Goal: Information Seeking & Learning: Learn about a topic

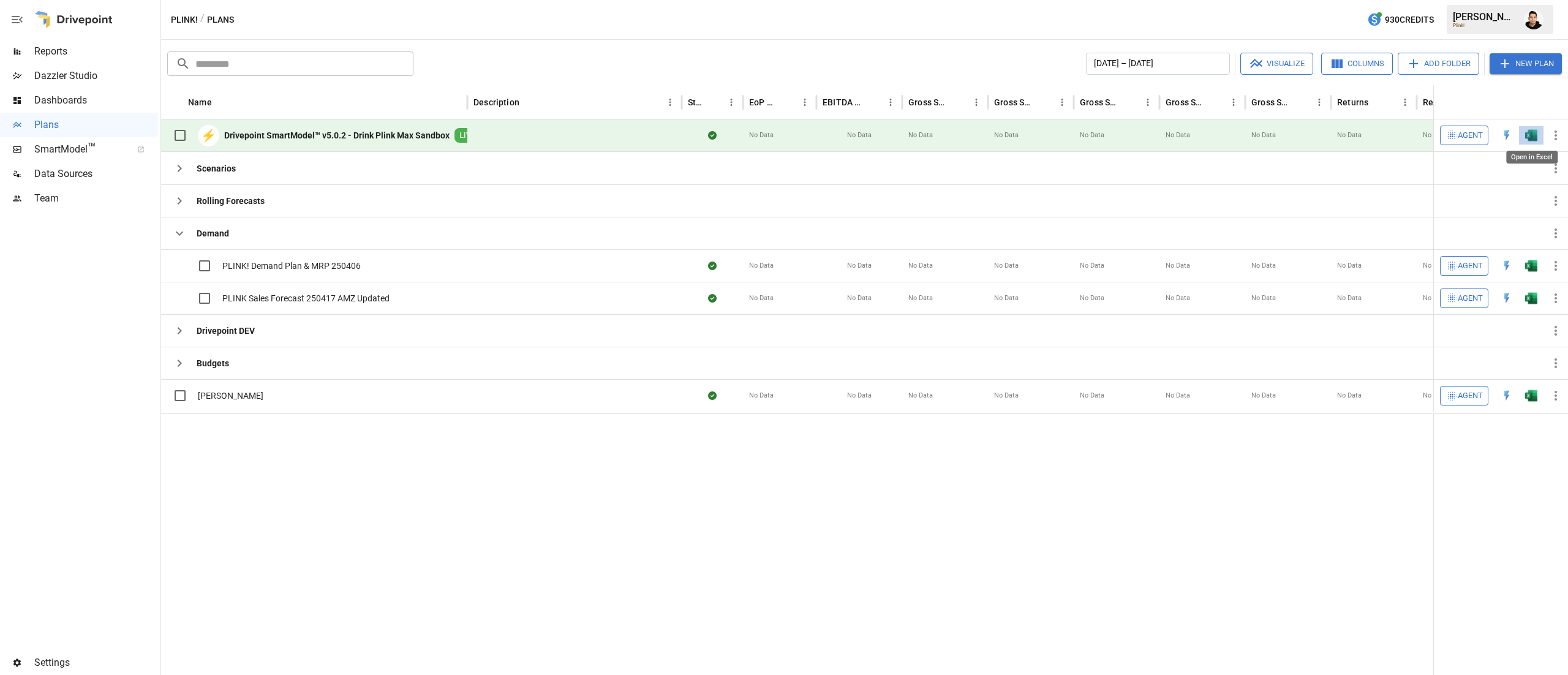
click at [1530, 141] on img "Open in Excel" at bounding box center [1531, 135] width 12 height 12
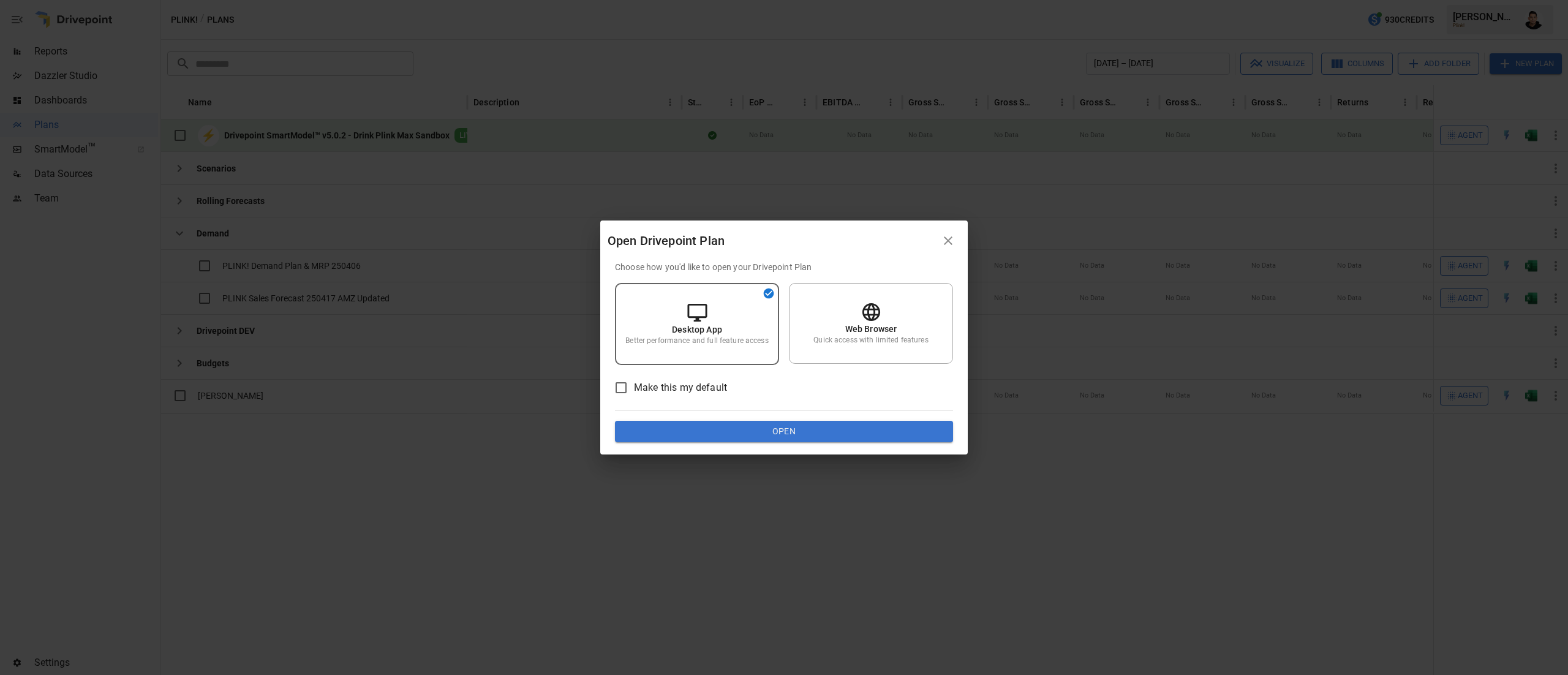
click at [733, 436] on button "Open" at bounding box center [784, 432] width 338 height 22
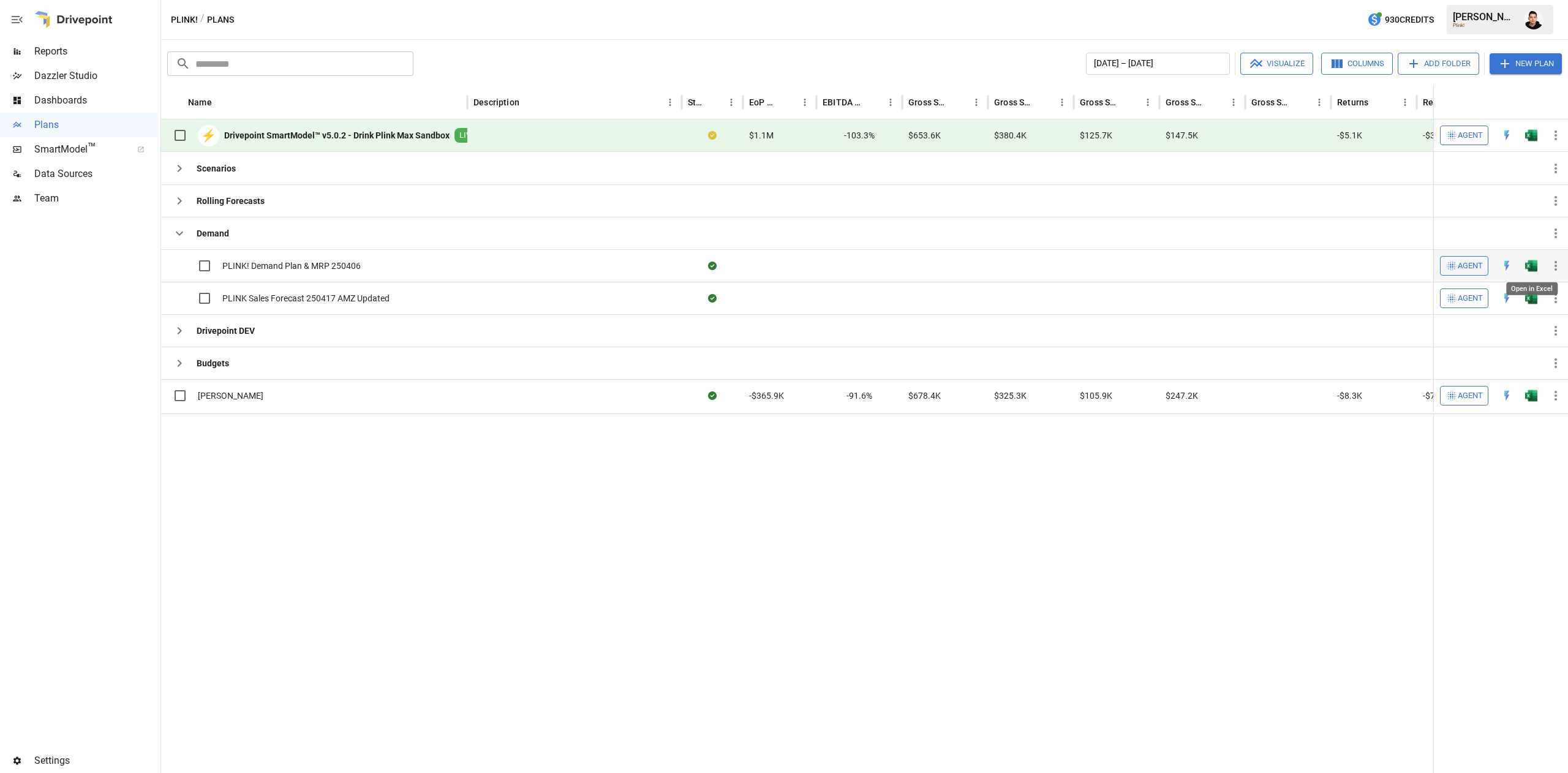
click at [1530, 264] on img "Open in Excel" at bounding box center [1531, 266] width 12 height 12
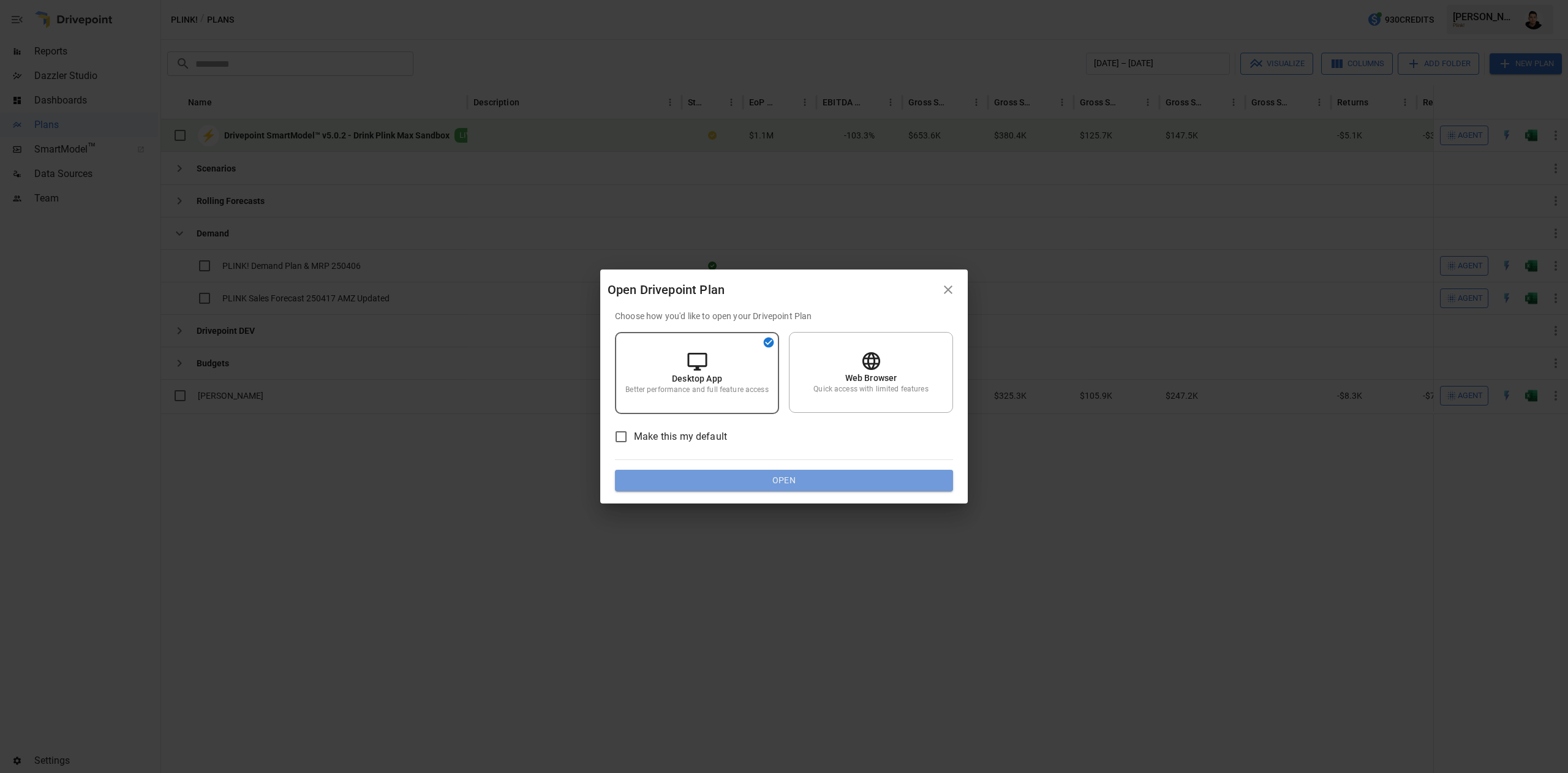
click at [795, 483] on button "Open" at bounding box center [784, 481] width 338 height 22
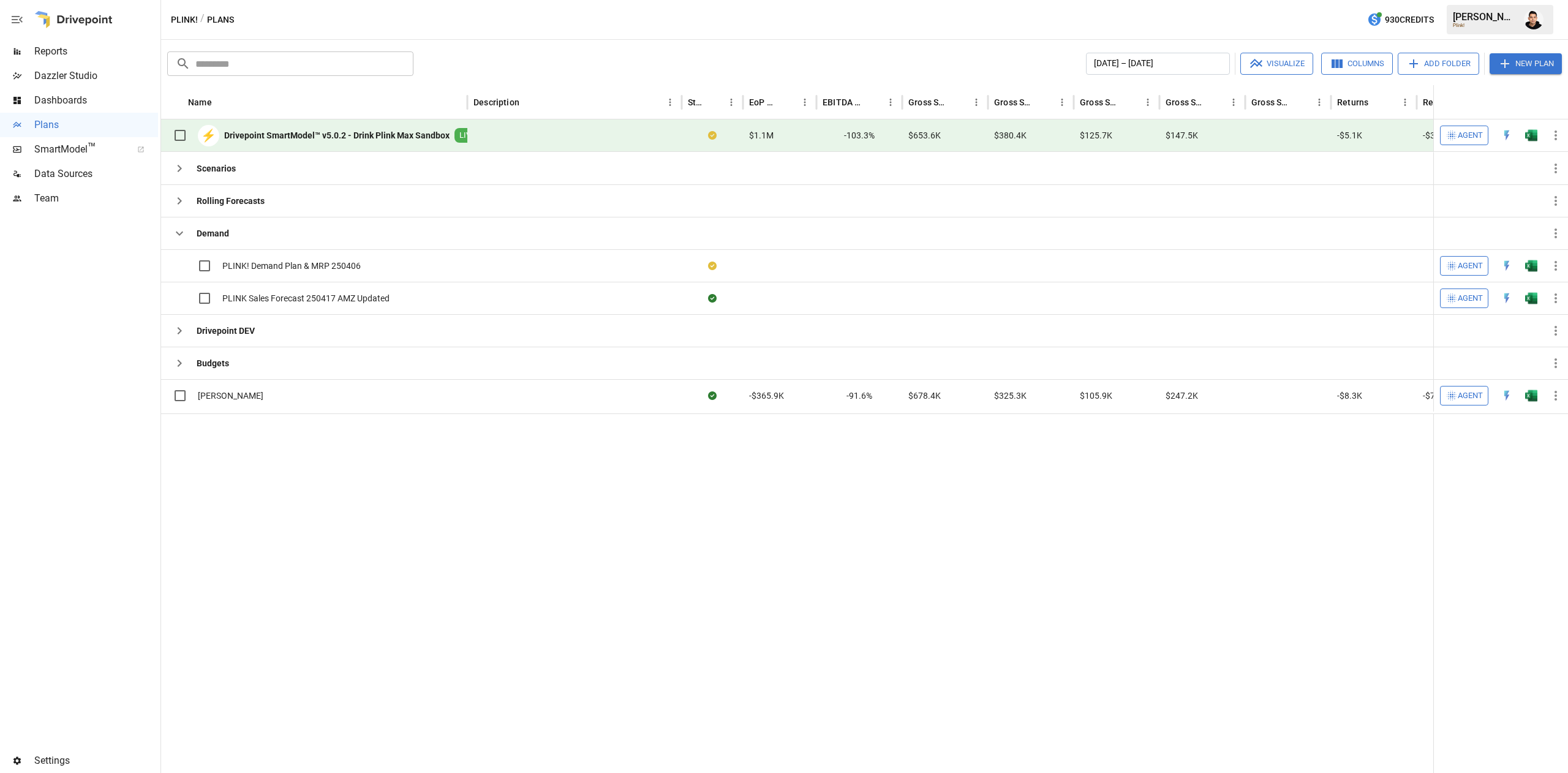
click at [87, 49] on span "Reports" at bounding box center [96, 52] width 124 height 15
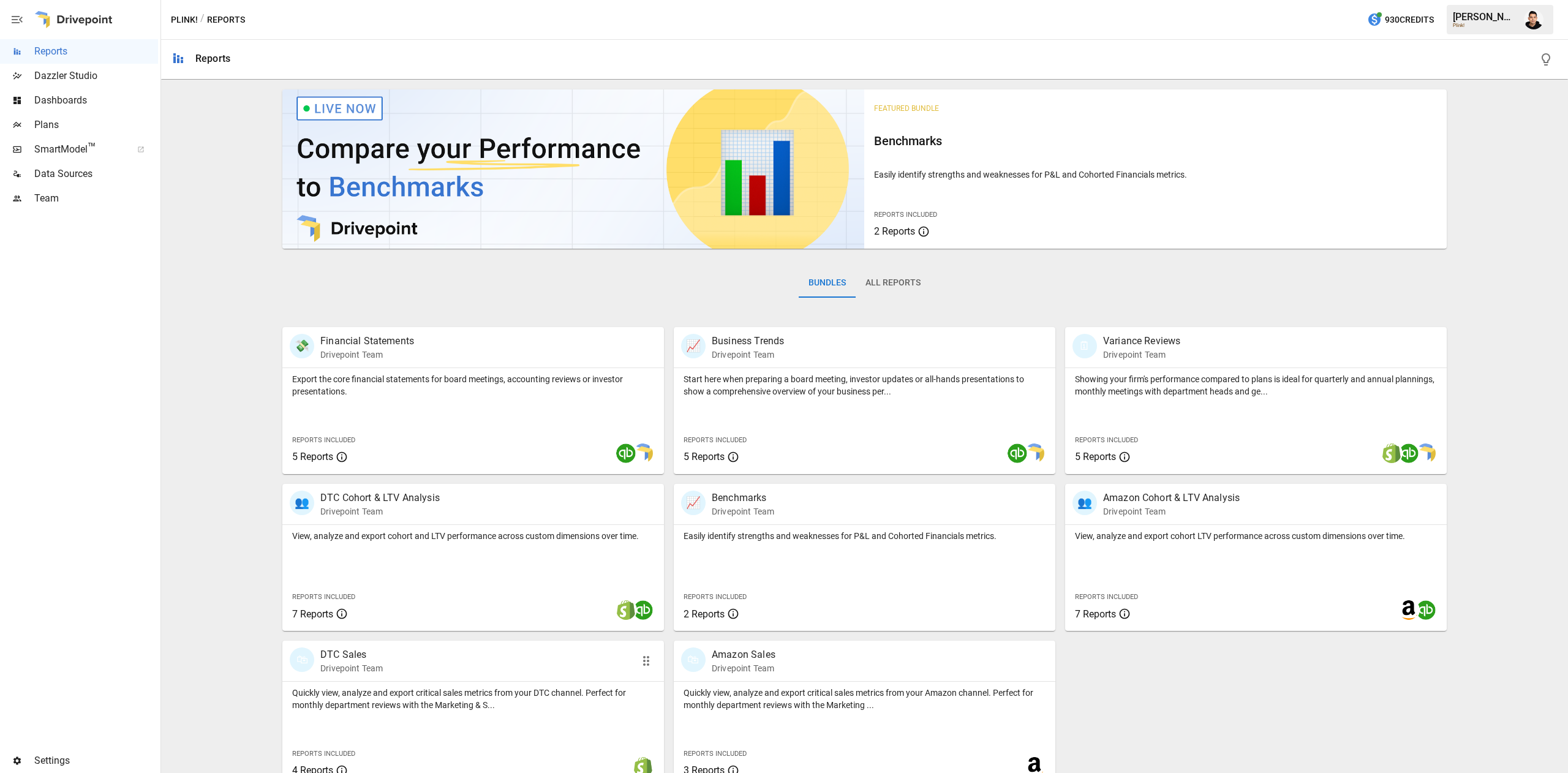
click at [461, 674] on p "Quickly view, analyze and export critical sales metrics from your DTC channel. …" at bounding box center [473, 699] width 362 height 24
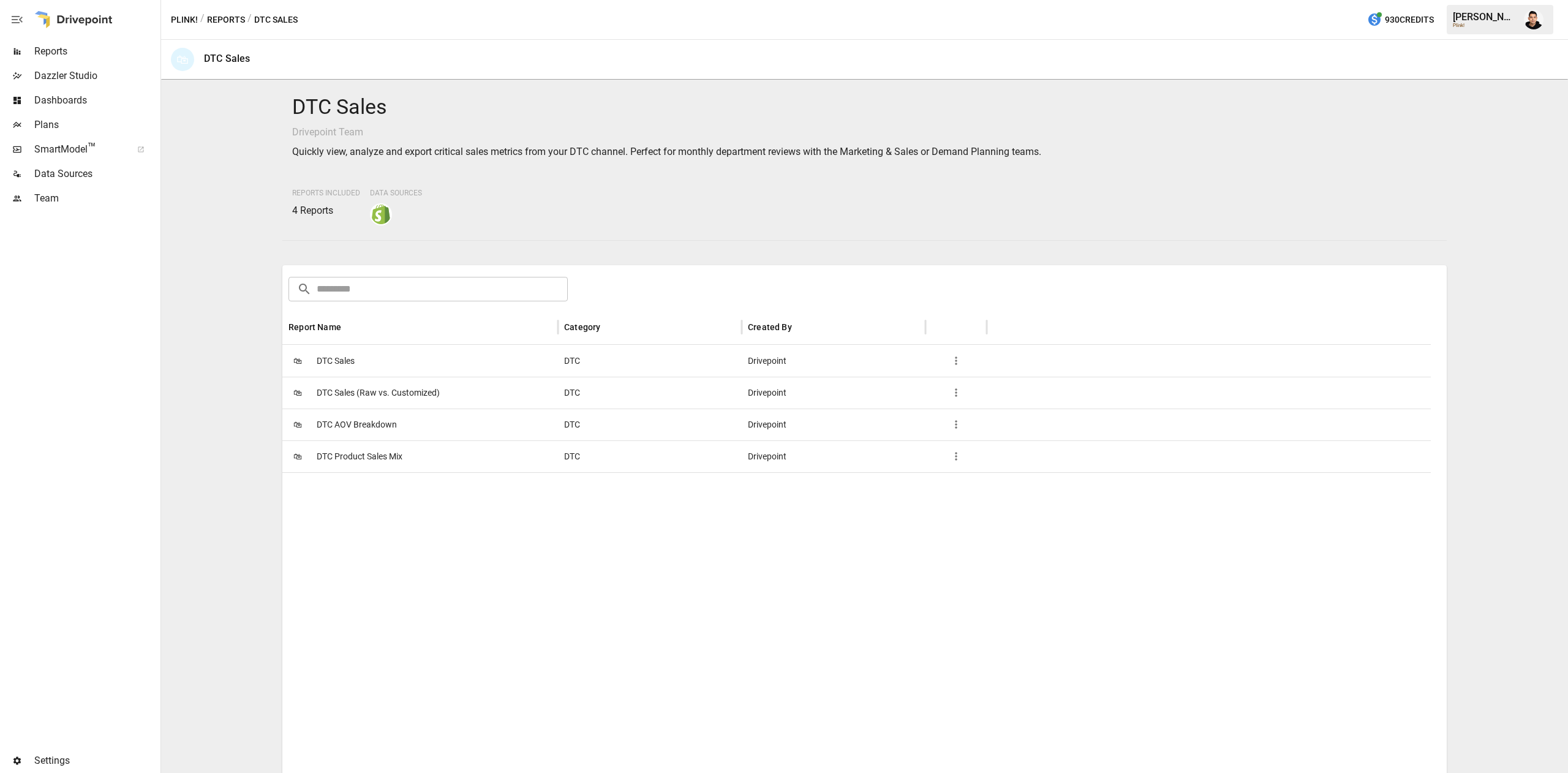
click at [440, 389] on div "🛍 DTC Sales (Raw vs. Customized)" at bounding box center [419, 392] width 275 height 32
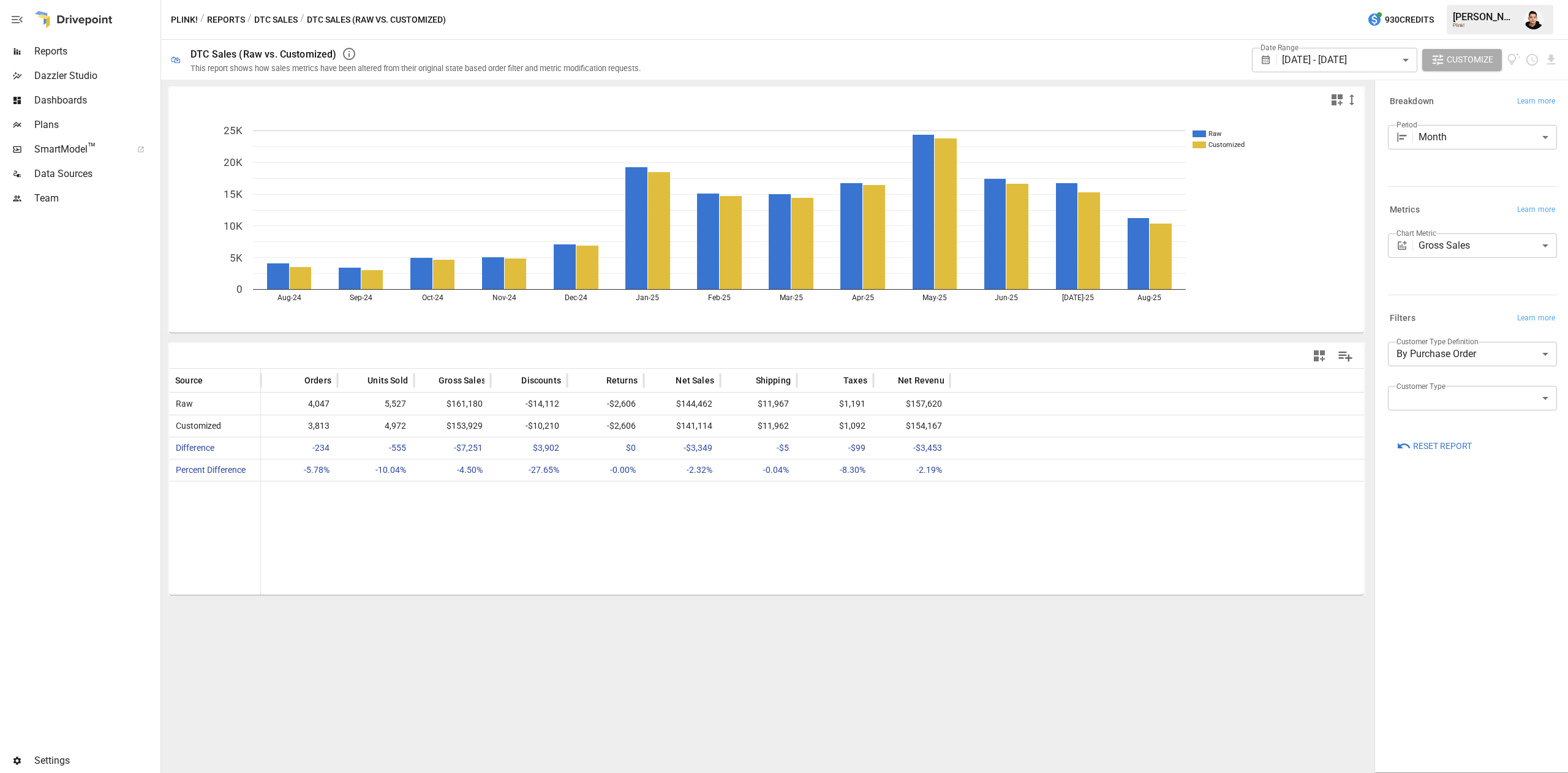
click at [1364, 0] on body "Reports Dazzler Studio Dashboards Plans SmartModel ™ Data Sources Team Settings…" at bounding box center [784, 0] width 1568 height 0
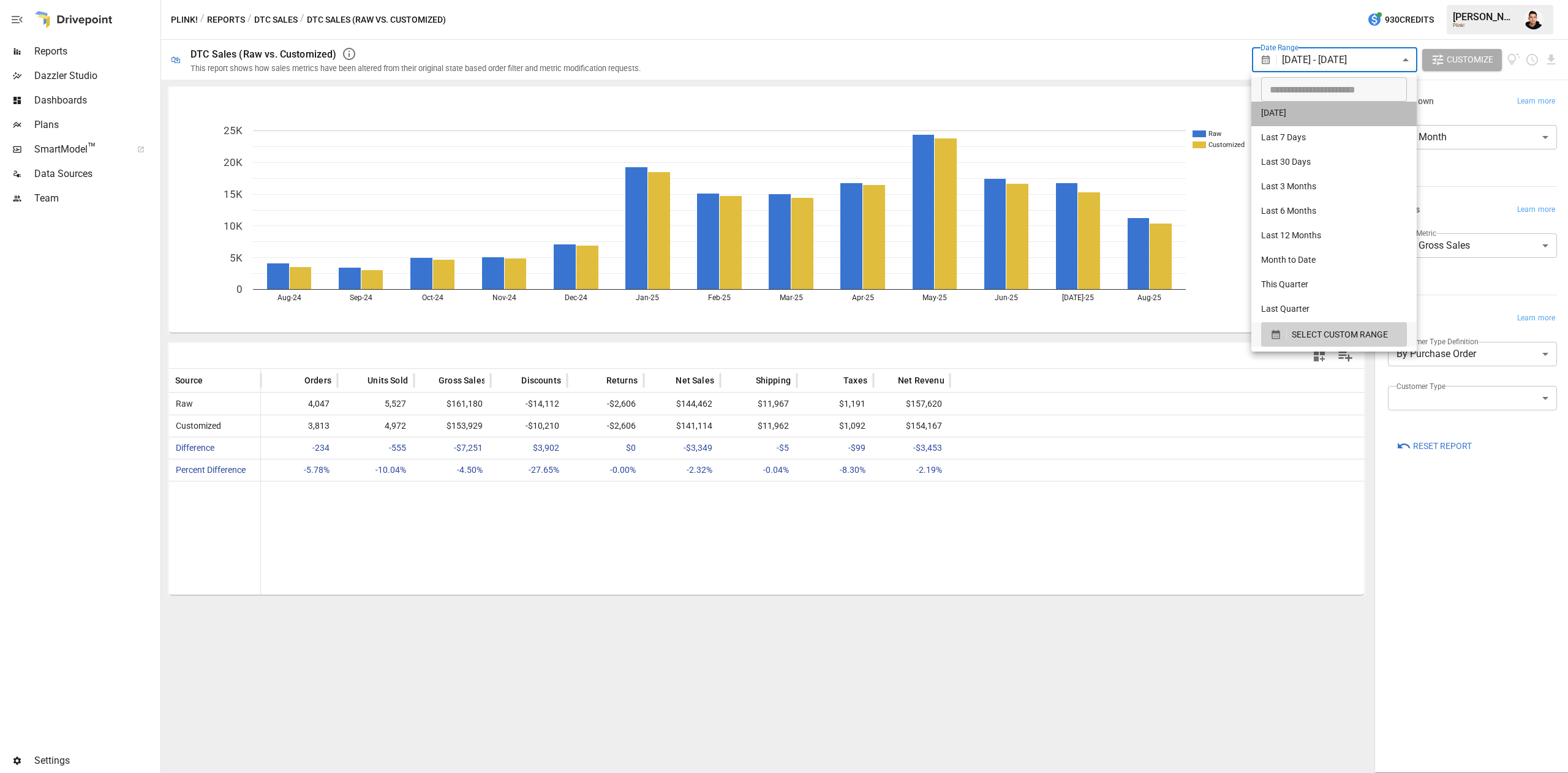
click at [1293, 103] on li "[DATE]" at bounding box center [1334, 114] width 165 height 24
type input "*********"
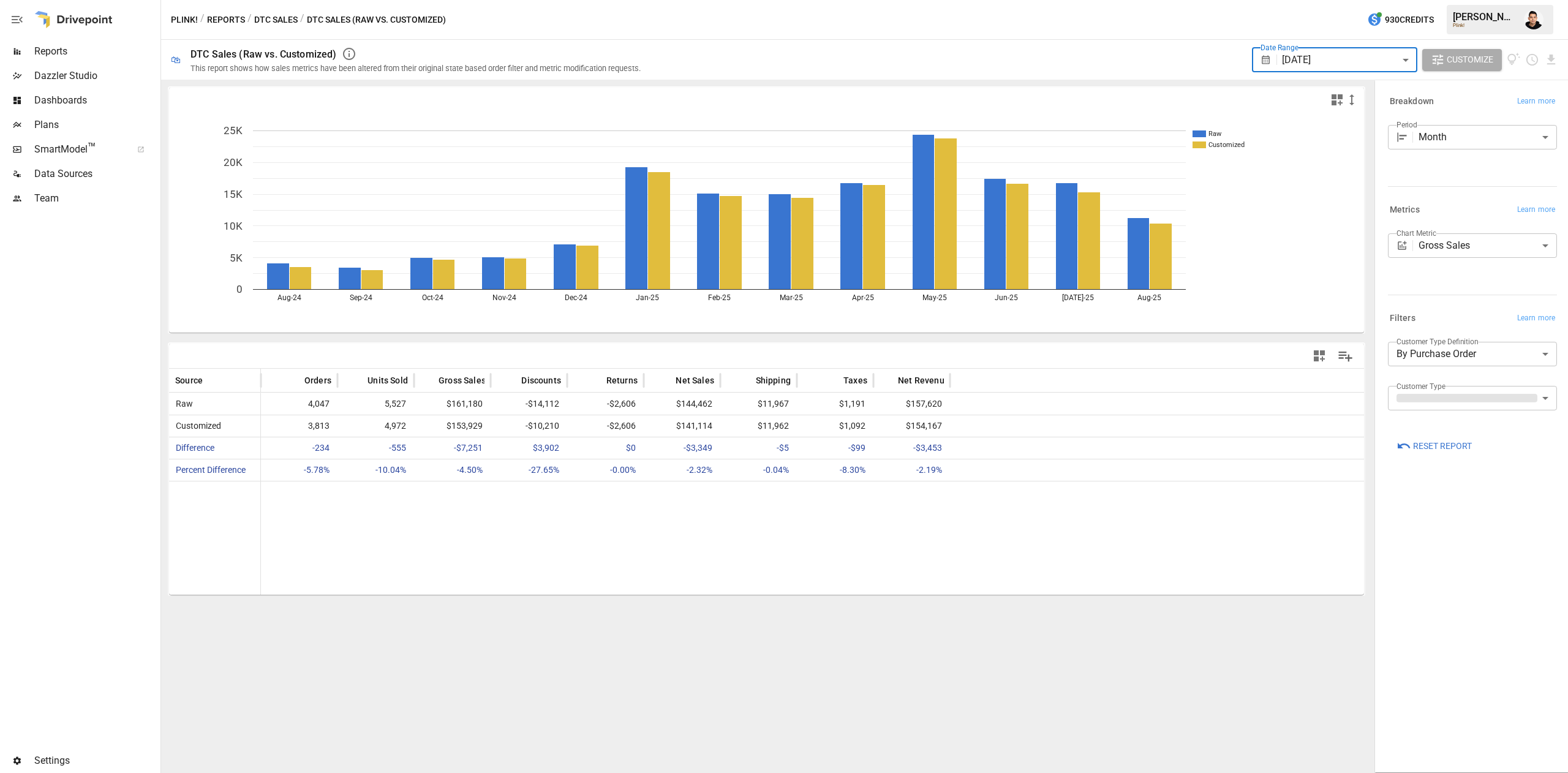
click at [1289, 86] on div "Raw Customized Aug-24 Sep-24 Oct-24 Nov-24 Dec-24 Jan-25 Feb-25 Mar-25 Apr-25 M…" at bounding box center [766, 210] width 1197 height 247
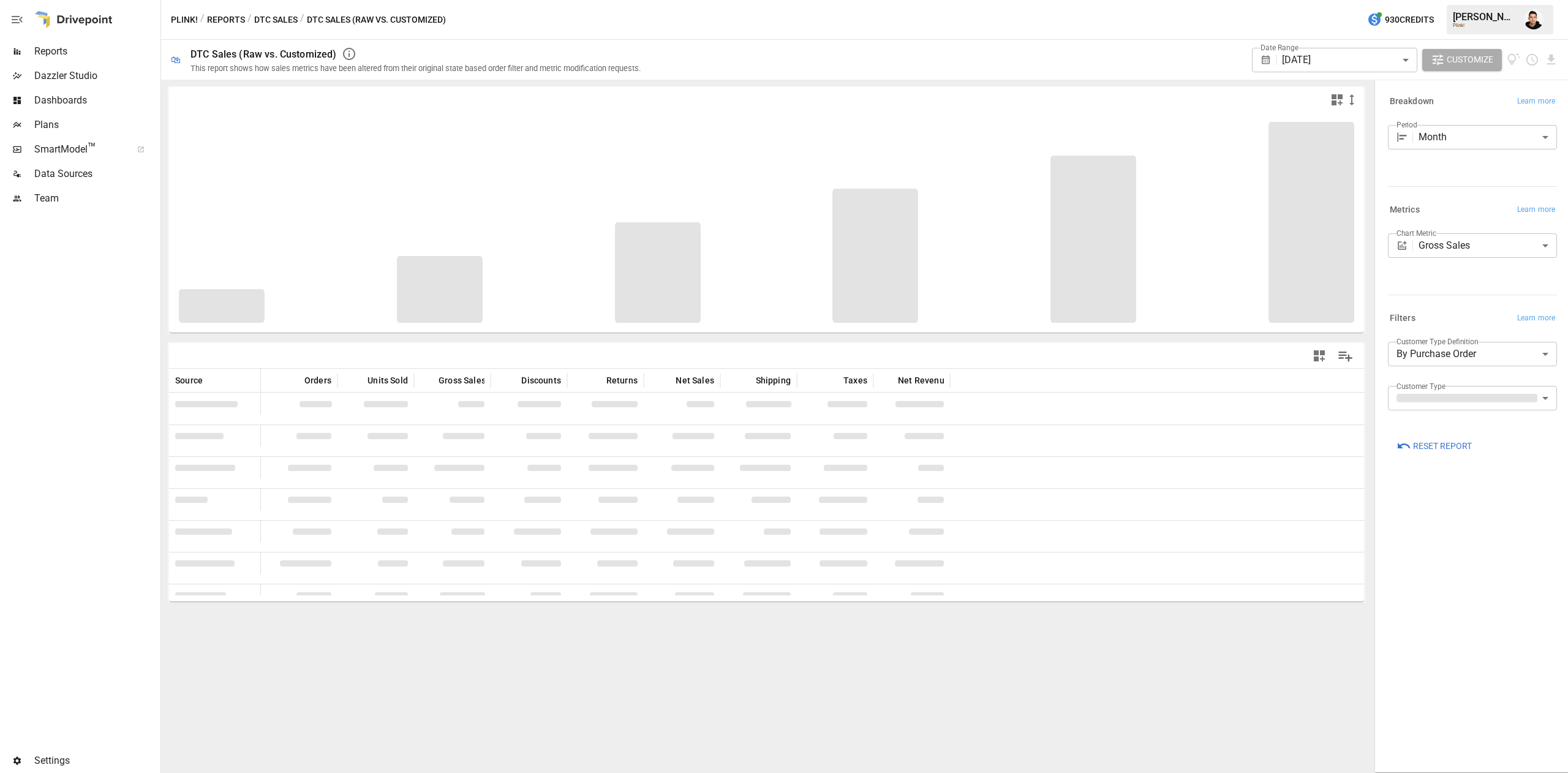
click at [1311, 0] on body "Reports Dazzler Studio Dashboards Plans SmartModel ™ Data Sources Team Settings…" at bounding box center [784, 0] width 1568 height 0
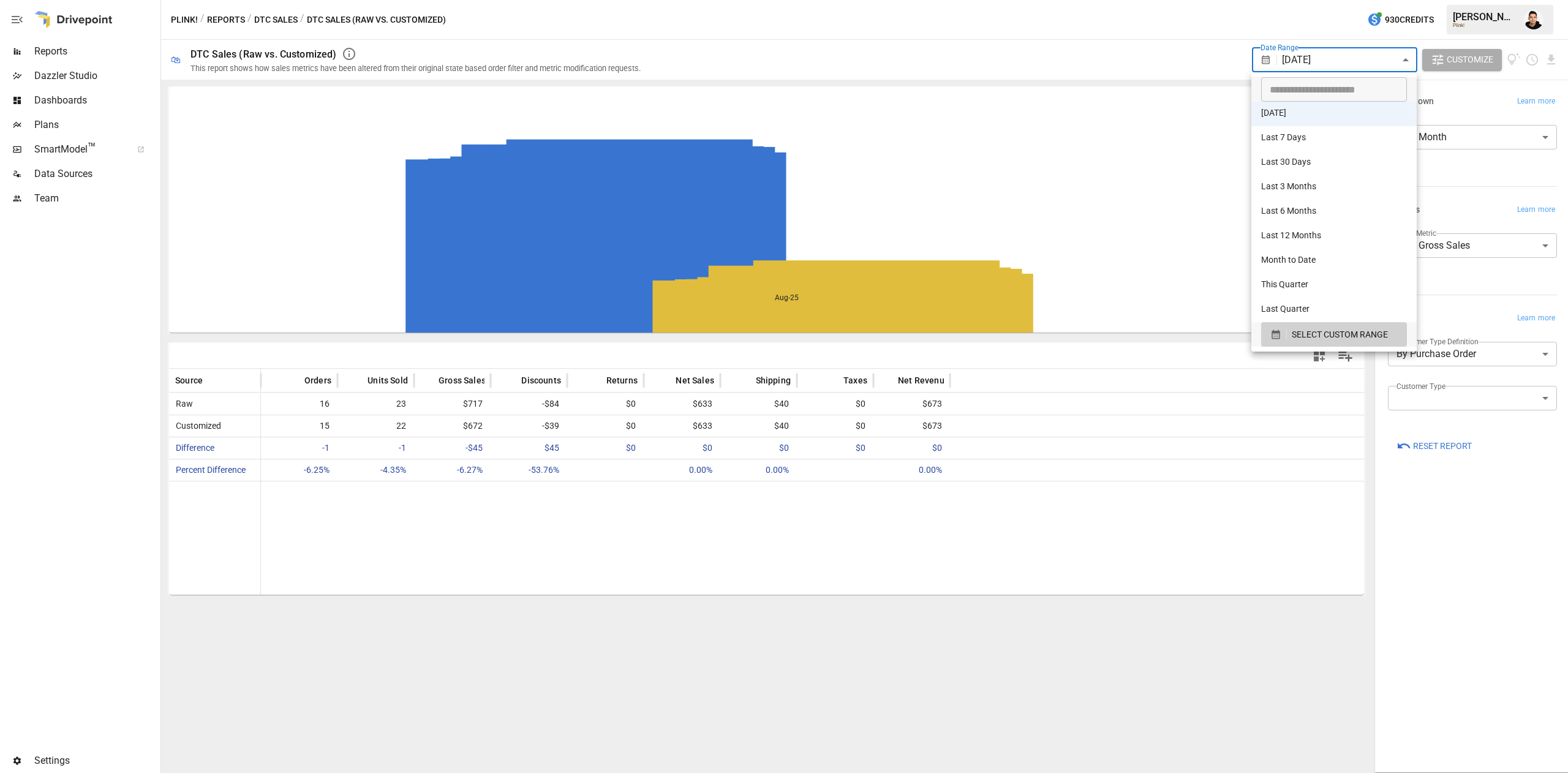
type input "**********"
click at [1291, 92] on input "**********" at bounding box center [1329, 90] width 137 height 24
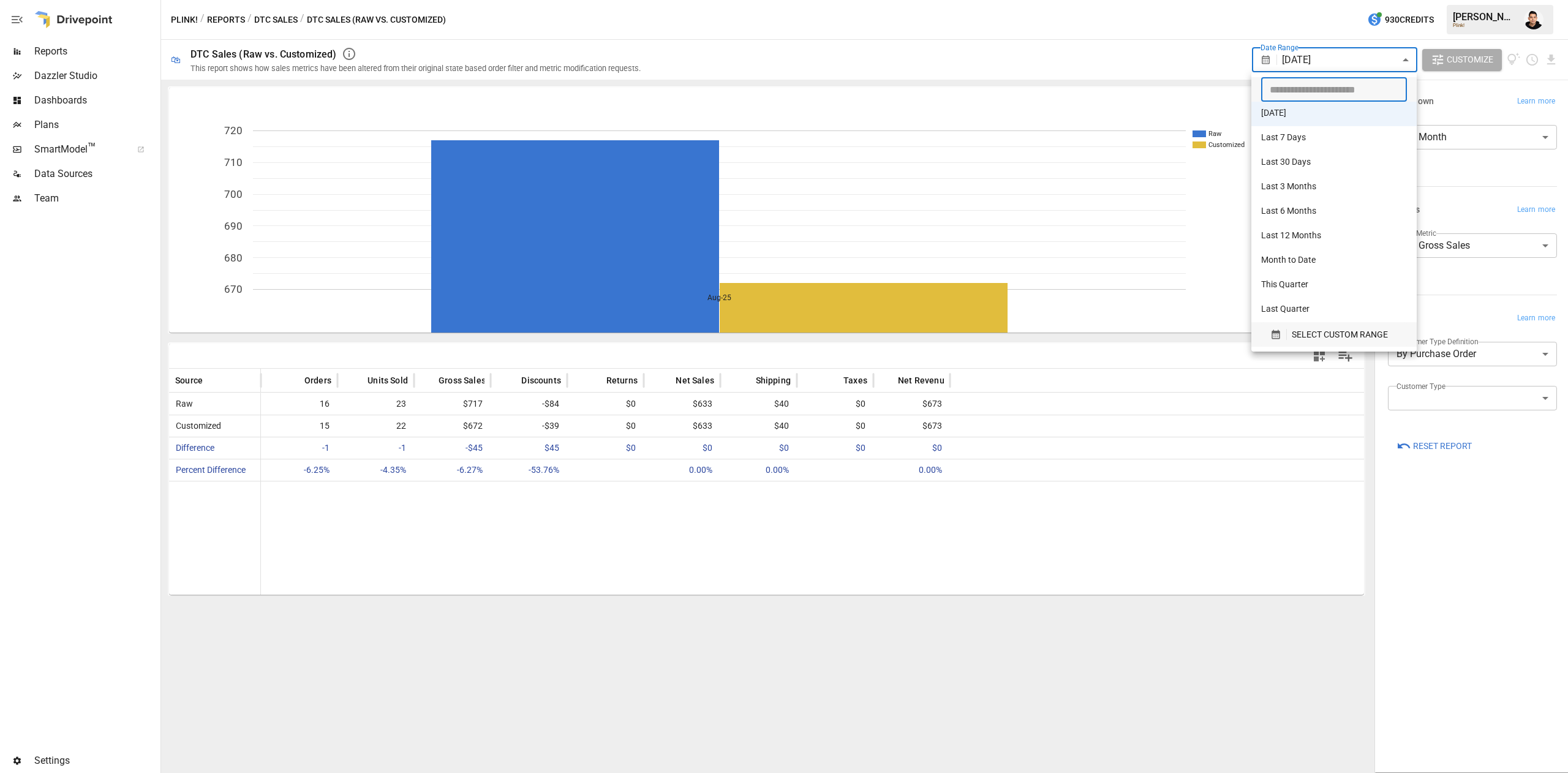
click at [1293, 337] on span "SELECT CUSTOM RANGE" at bounding box center [1339, 334] width 96 height 16
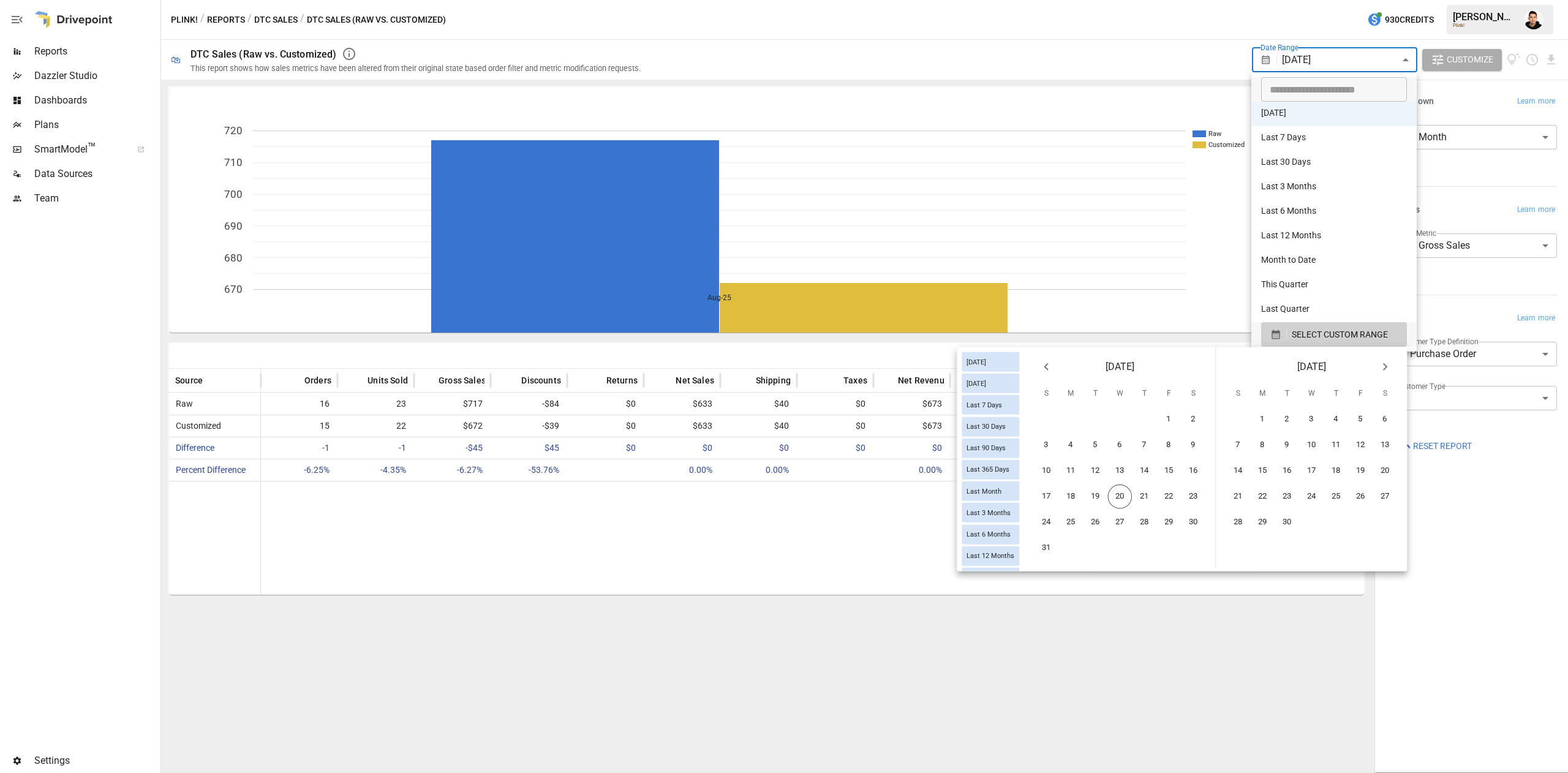
click at [1043, 368] on icon "Previous month" at bounding box center [1046, 367] width 15 height 15
click at [1094, 421] on button "1" at bounding box center [1096, 419] width 24 height 24
click at [1141, 524] on button "31" at bounding box center [1145, 523] width 24 height 24
type input "******"
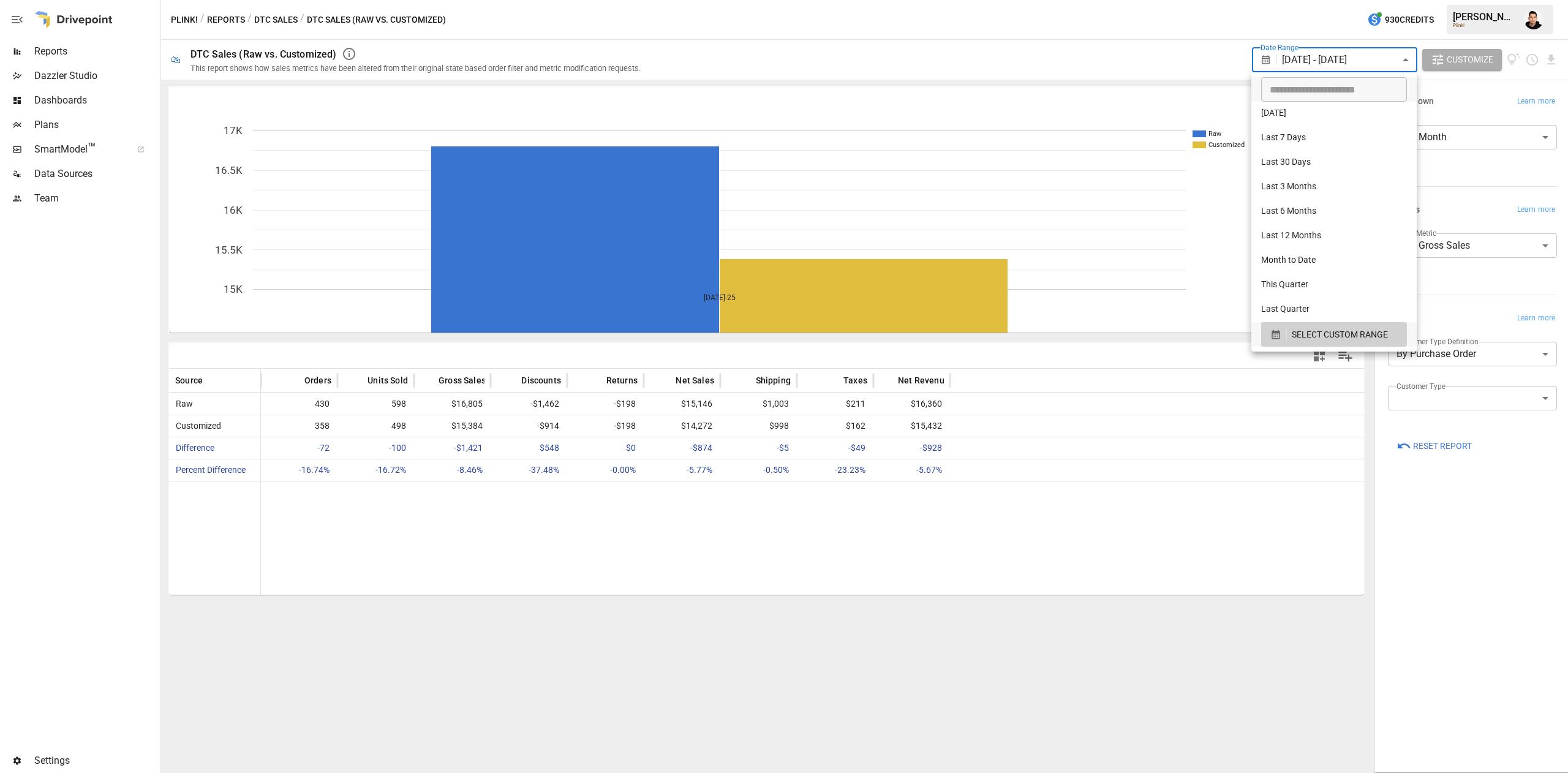
click at [686, 599] on div at bounding box center [784, 386] width 1568 height 773
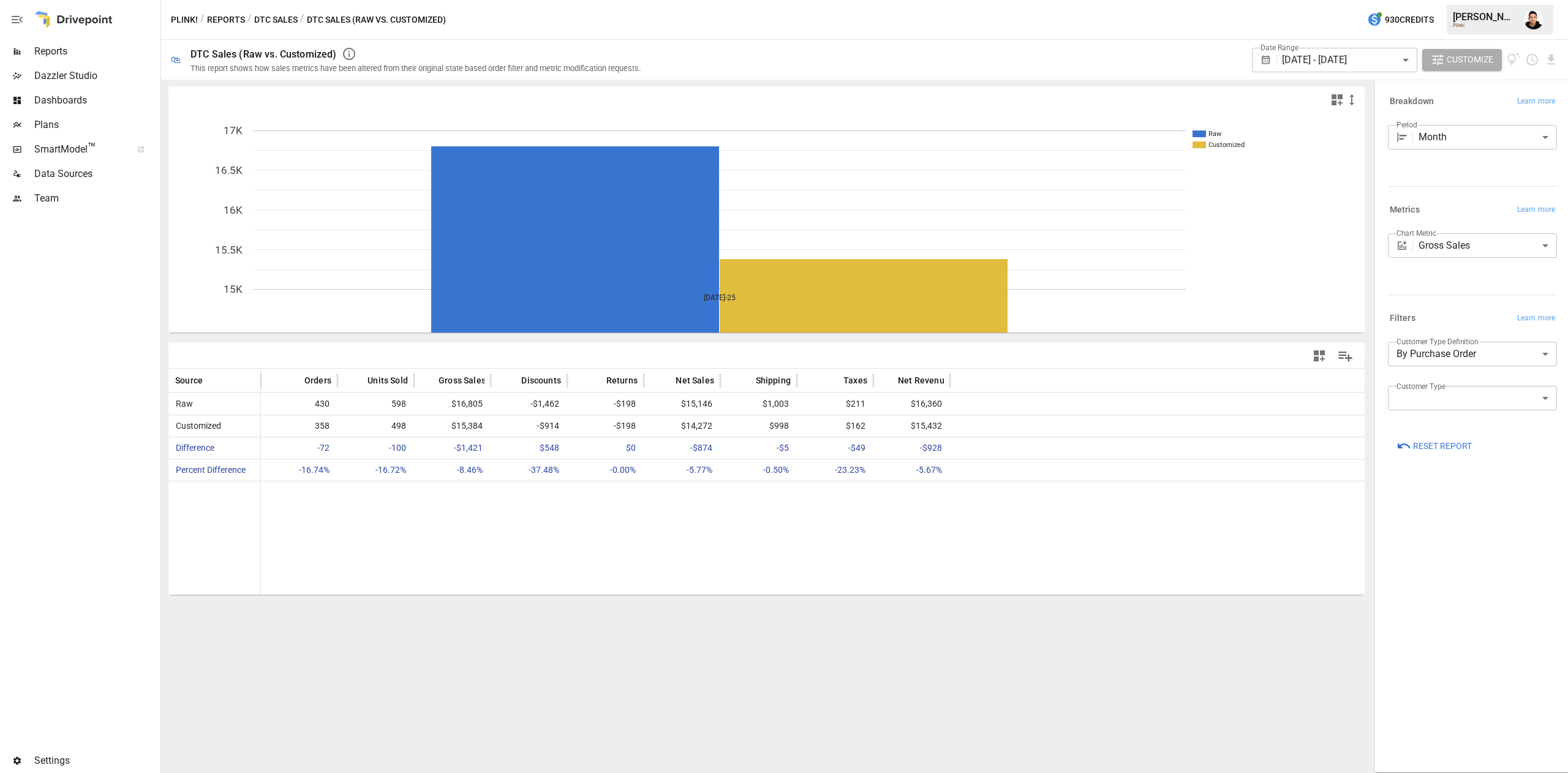
click at [61, 34] on div at bounding box center [73, 20] width 78 height 39
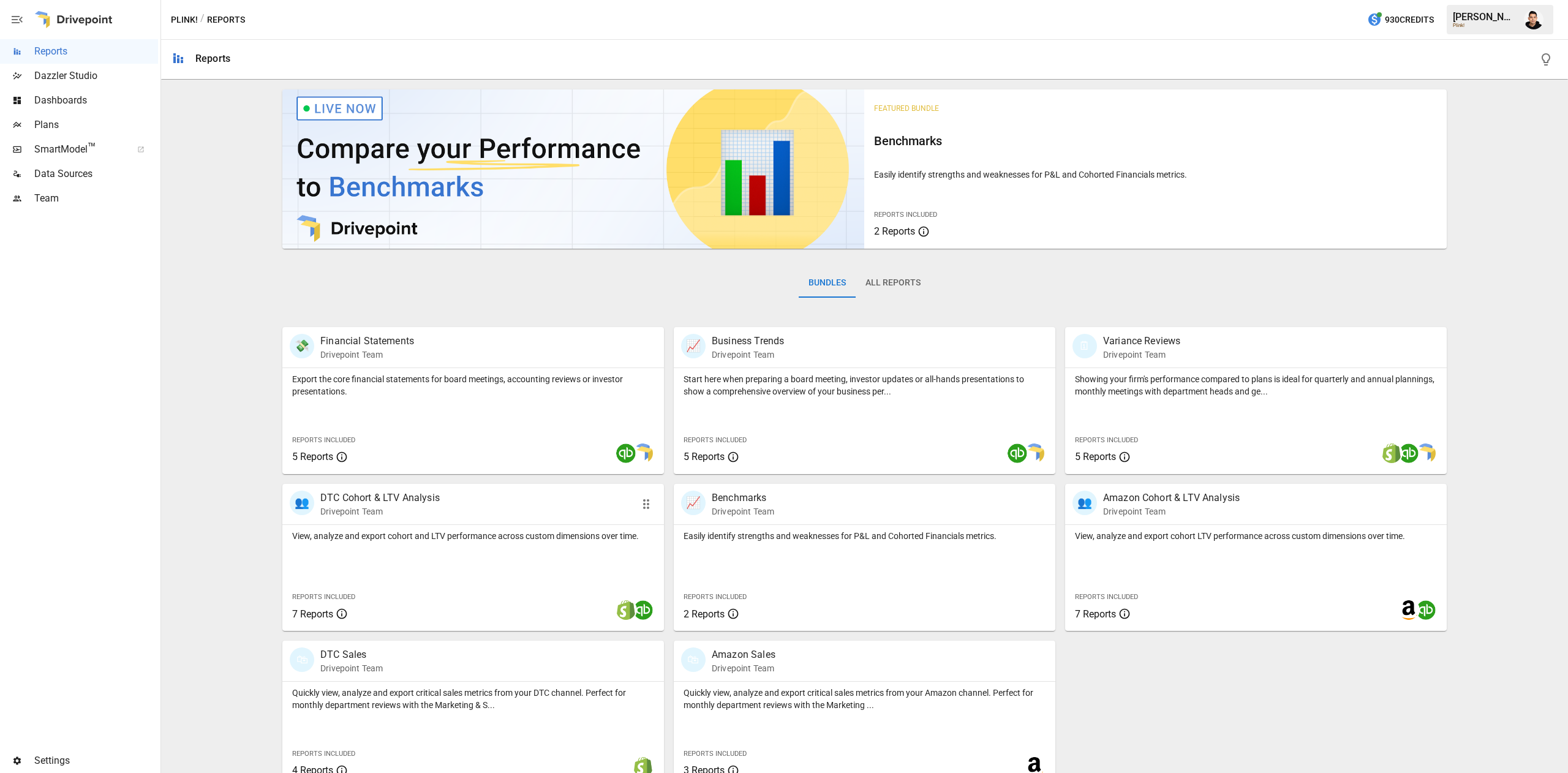
scroll to position [20, 0]
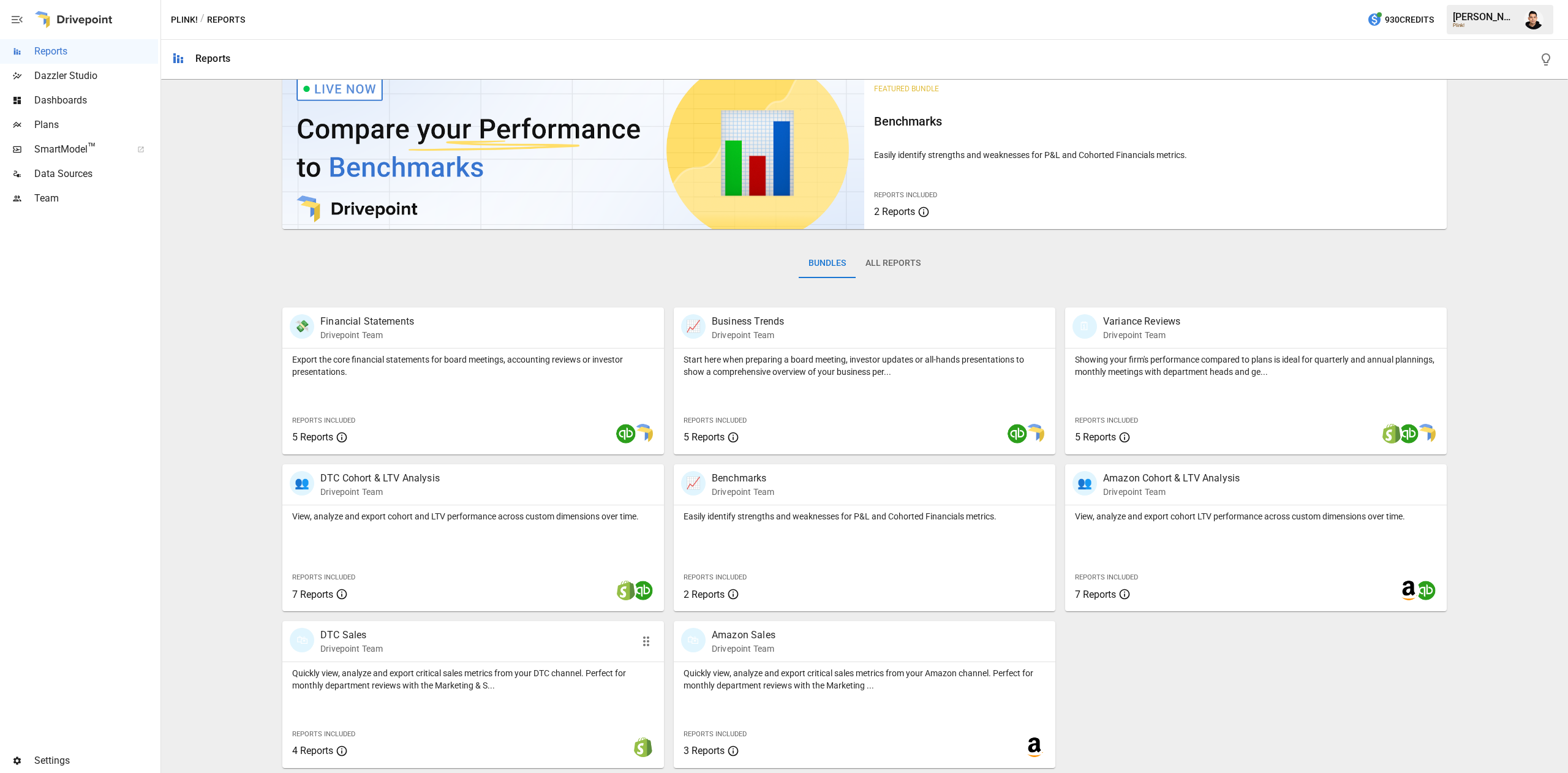
click at [452, 674] on div "Quickly view, analyze and export critical sales metrics from your DTC channel. …" at bounding box center [472, 715] width 381 height 106
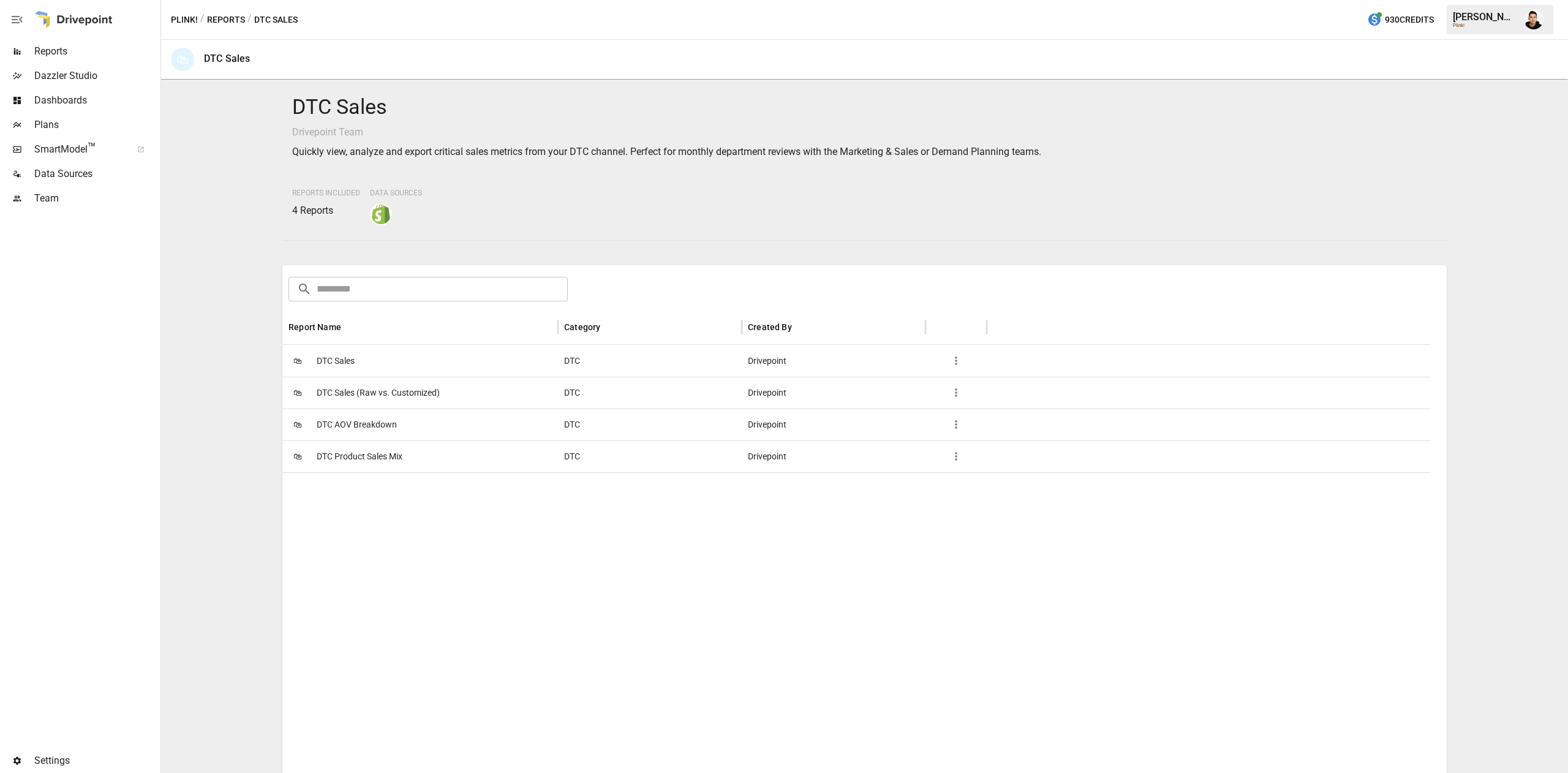
click at [343, 355] on span "DTC Sales" at bounding box center [336, 361] width 38 height 31
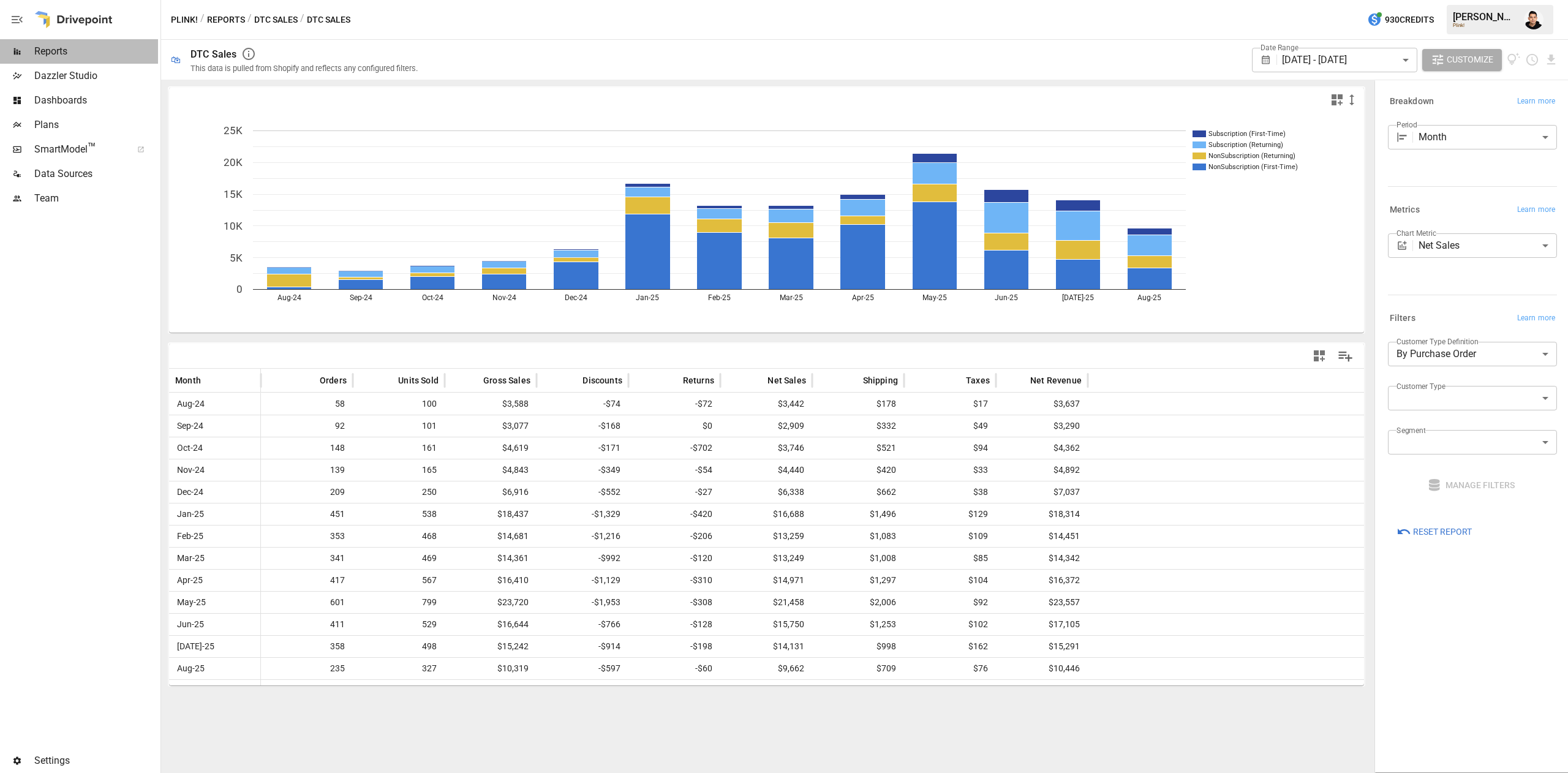
click at [59, 48] on span "Reports" at bounding box center [96, 52] width 124 height 15
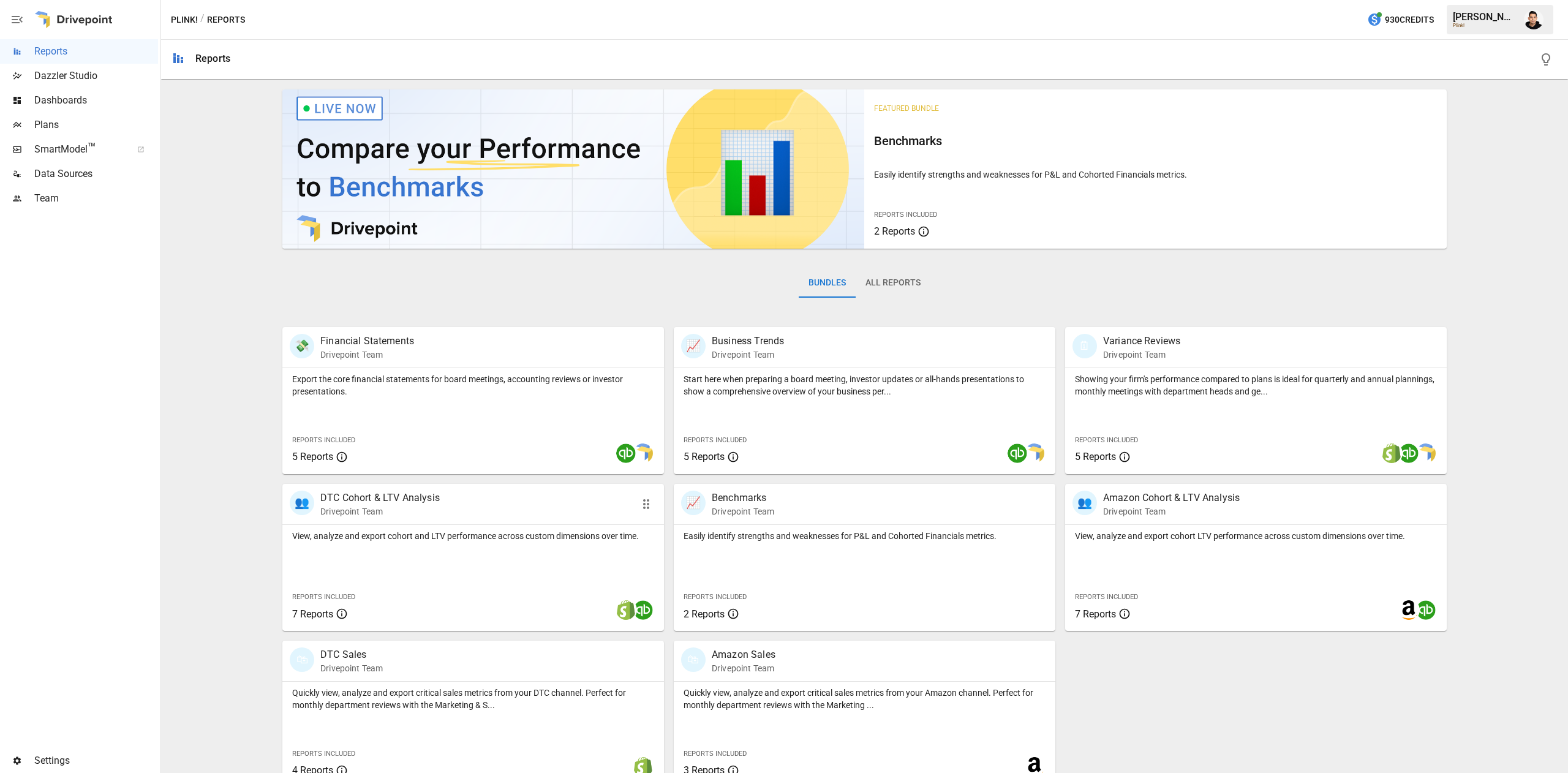
scroll to position [20, 0]
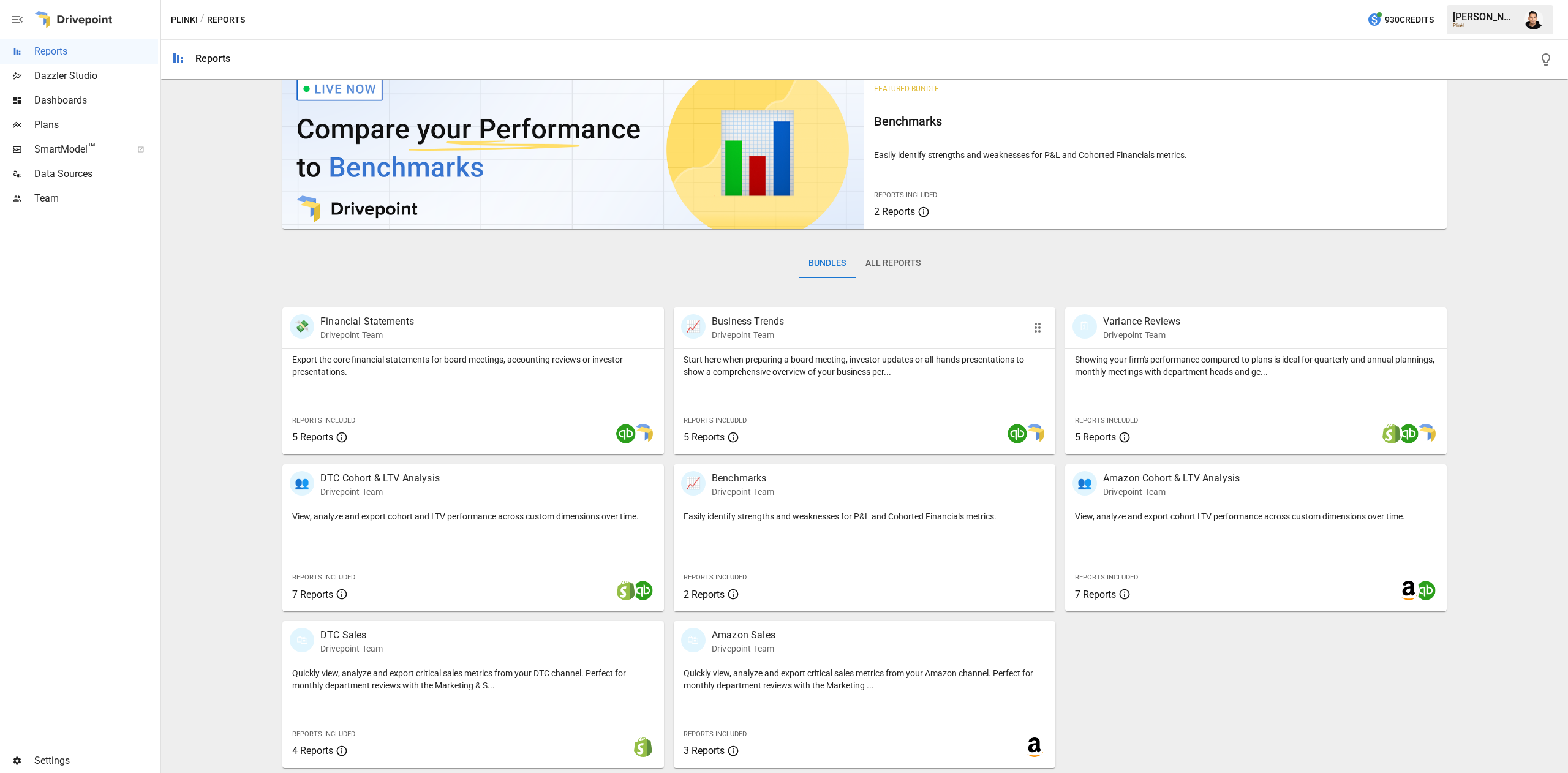
click at [782, 428] on div "Reports Included 5 Reports" at bounding box center [752, 428] width 139 height 33
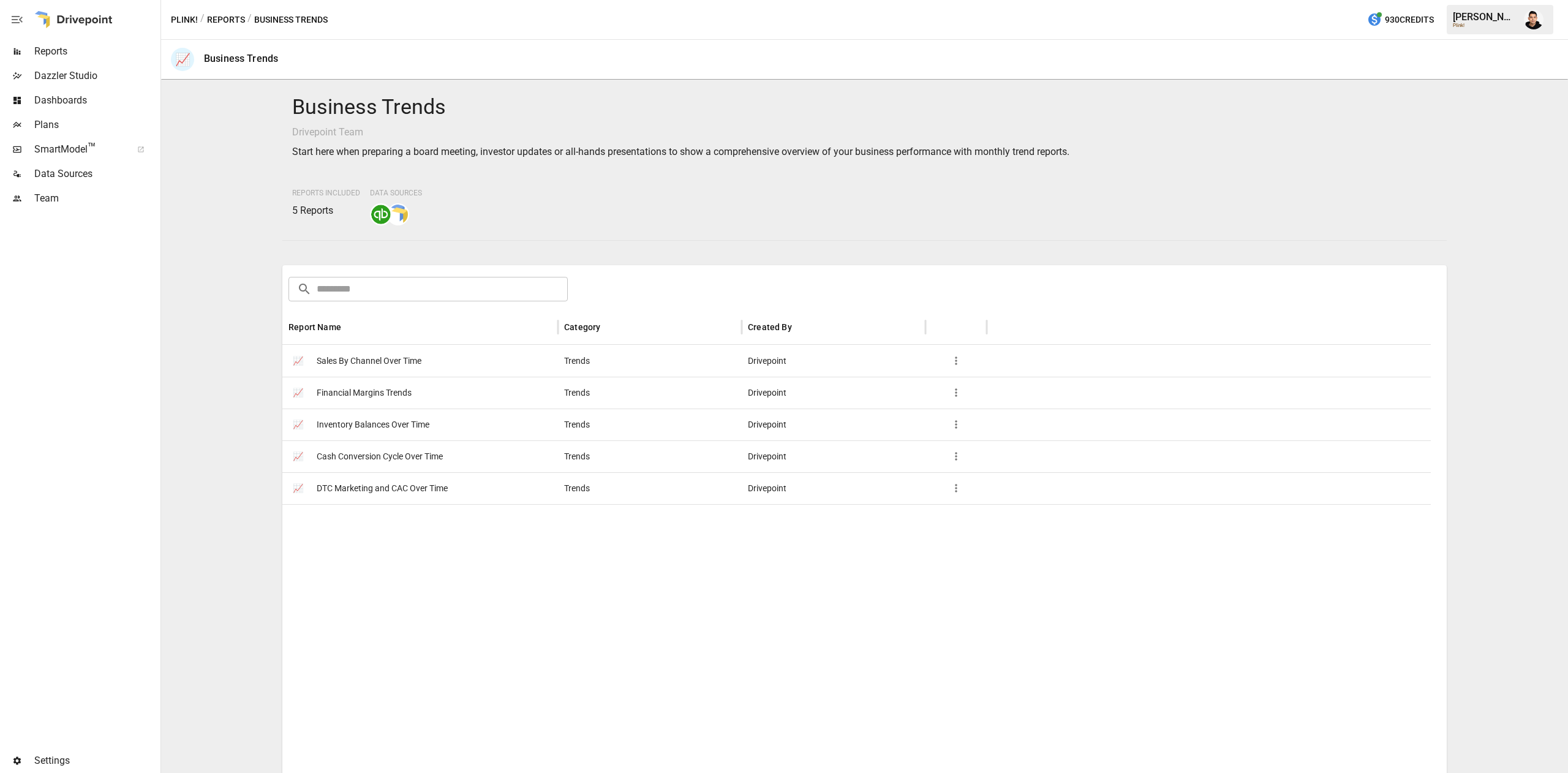
click at [400, 390] on span "Financial Margins Trends" at bounding box center [364, 393] width 95 height 31
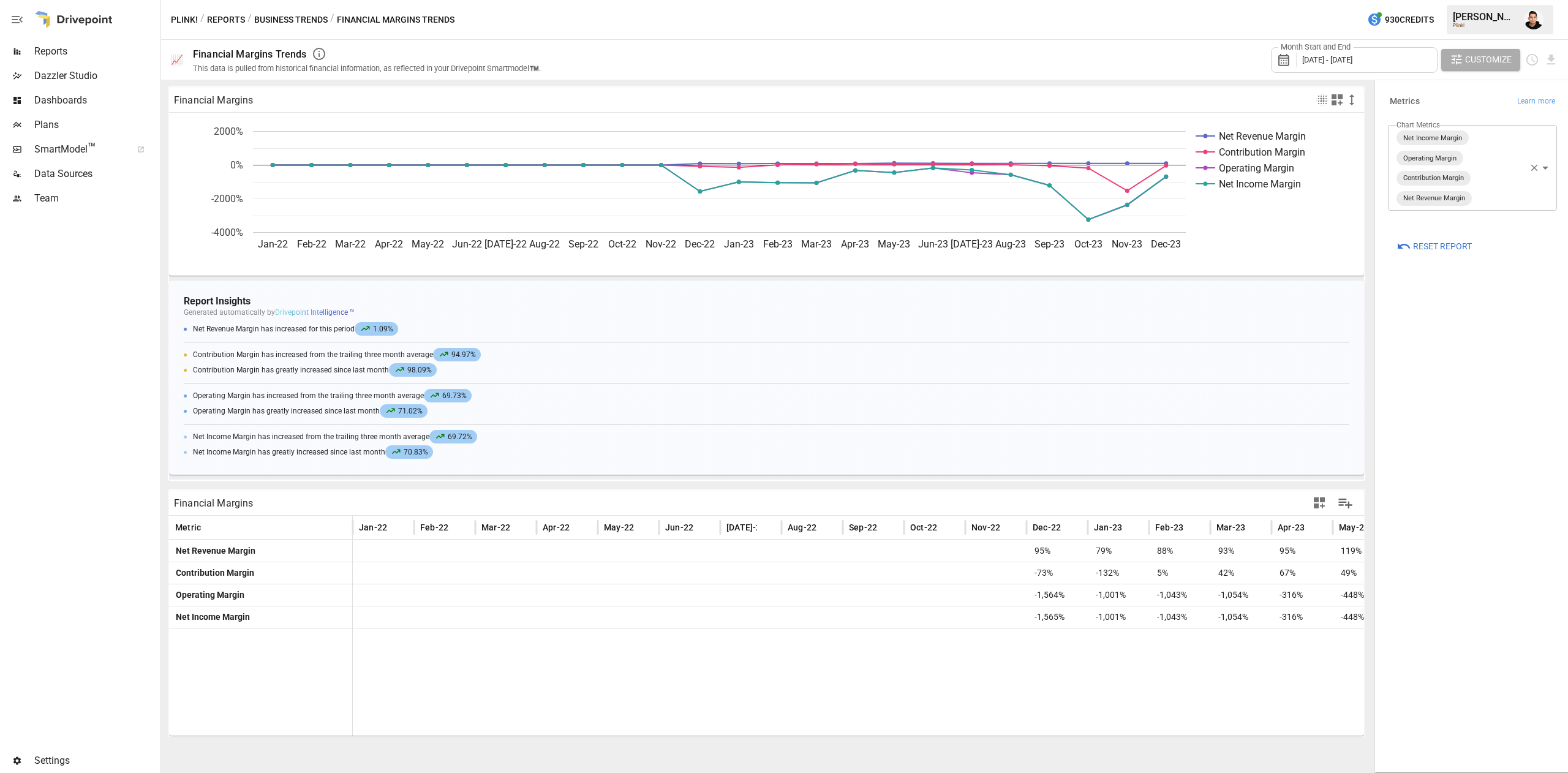
click at [1352, 58] on span "[DATE] - [DATE]" at bounding box center [1327, 60] width 50 height 10
click at [1309, 139] on button "Jan" at bounding box center [1321, 144] width 52 height 22
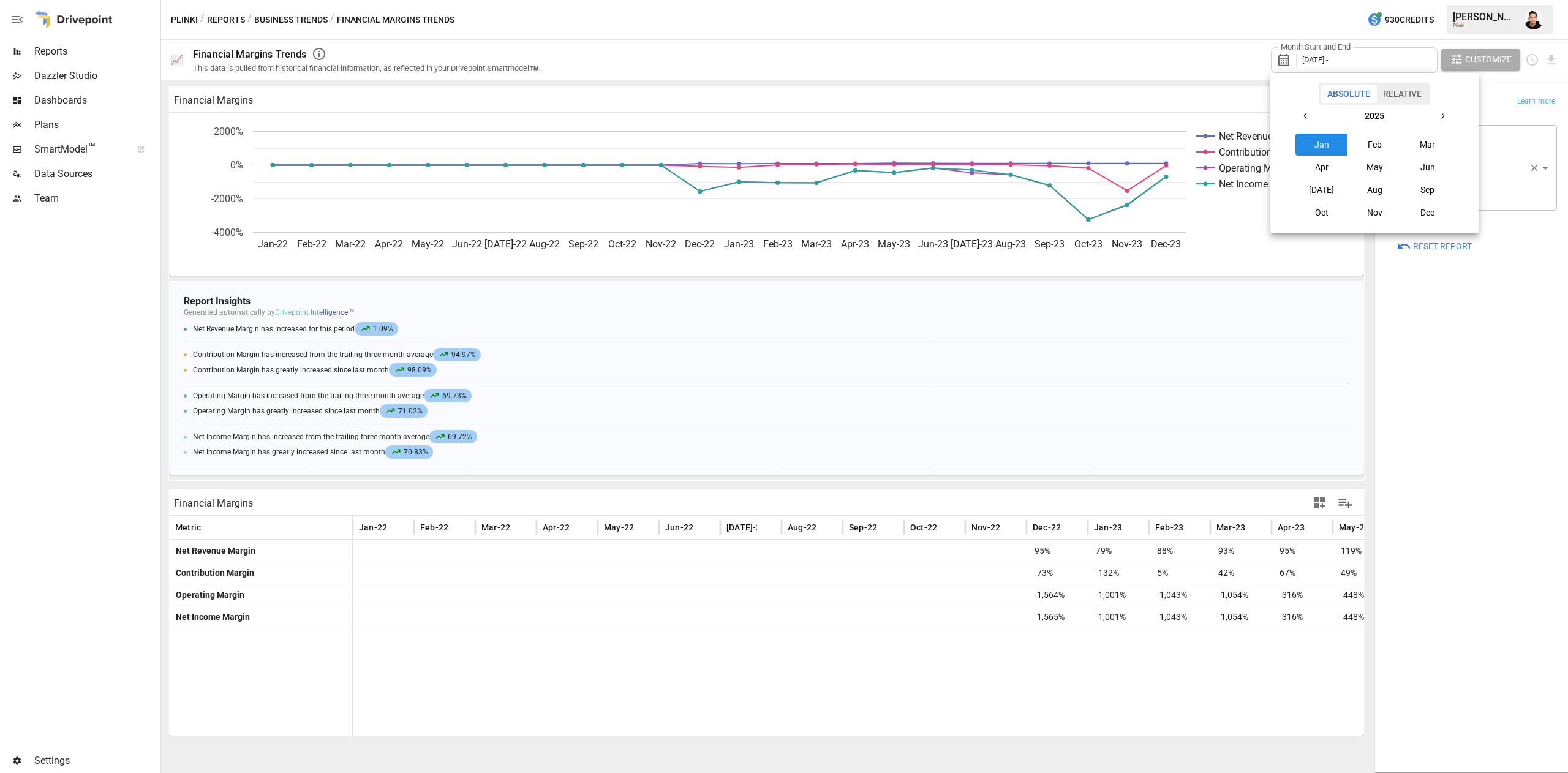
click at [1302, 112] on icon "button" at bounding box center [1306, 116] width 10 height 10
click at [1436, 176] on button "Jun" at bounding box center [1427, 167] width 52 height 22
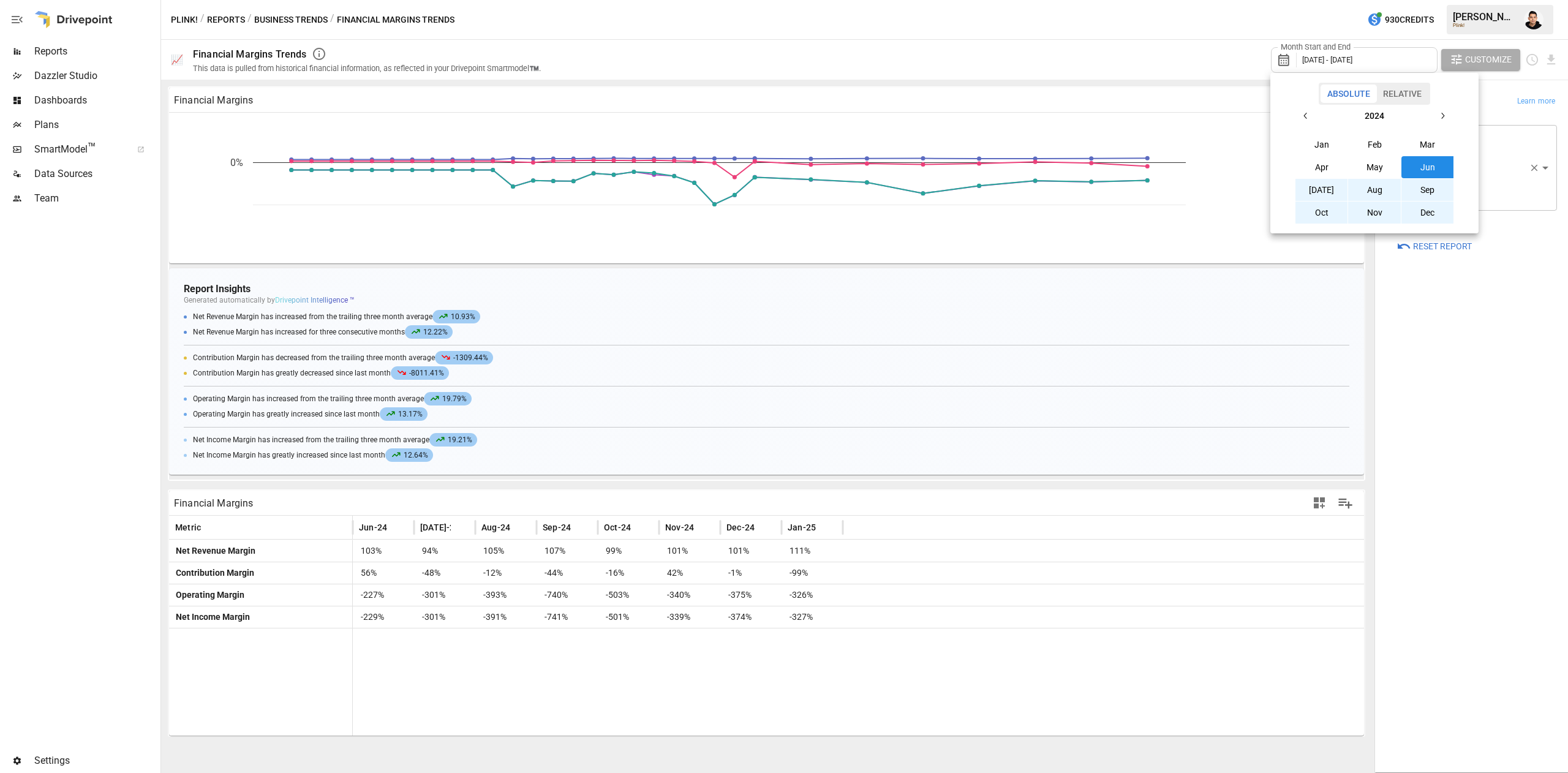
click at [1325, 190] on button "[DATE]" at bounding box center [1321, 190] width 52 height 22
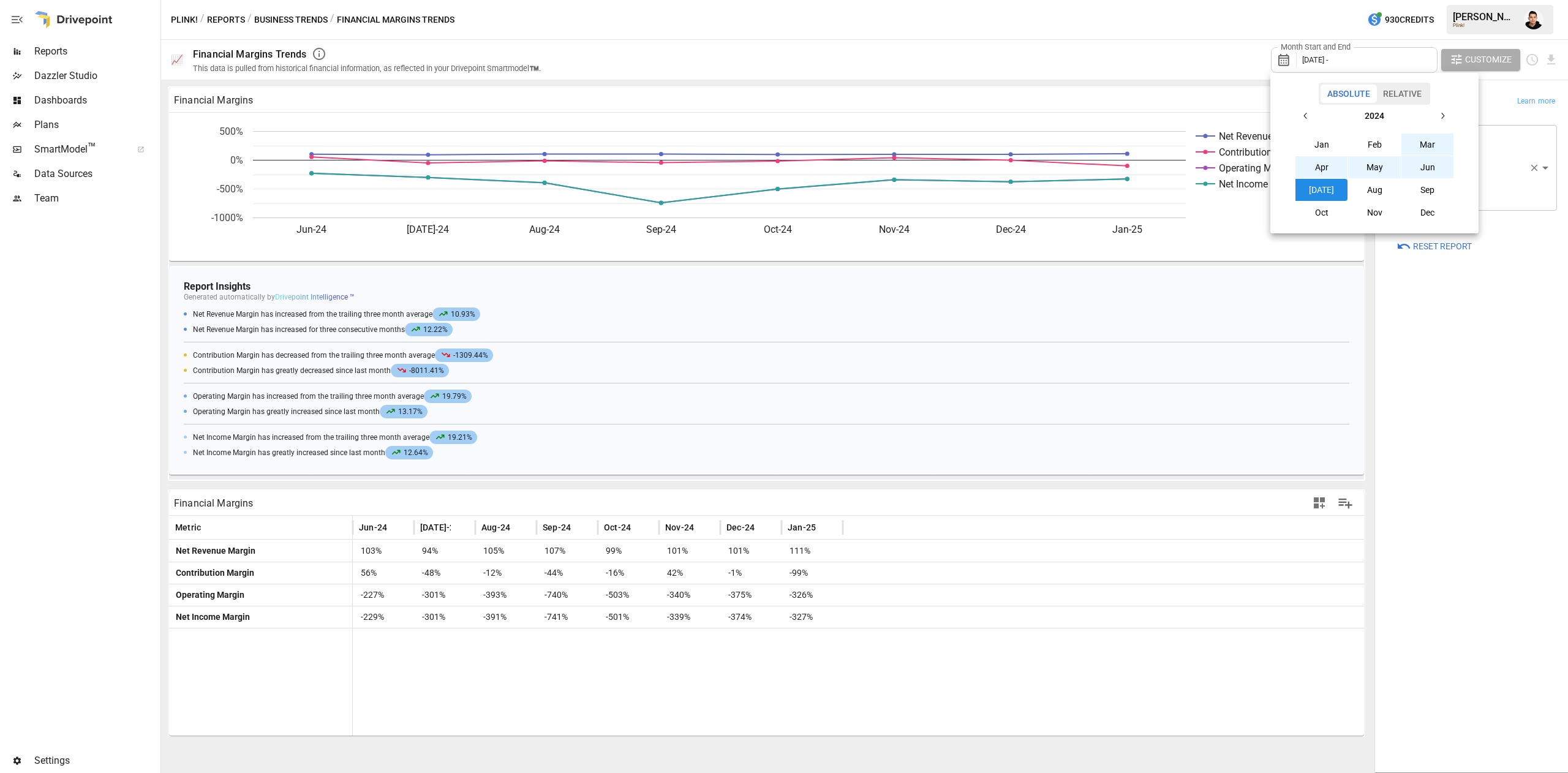
click at [1446, 114] on icon "button" at bounding box center [1442, 116] width 10 height 10
click at [1329, 193] on button "[DATE]" at bounding box center [1321, 190] width 52 height 22
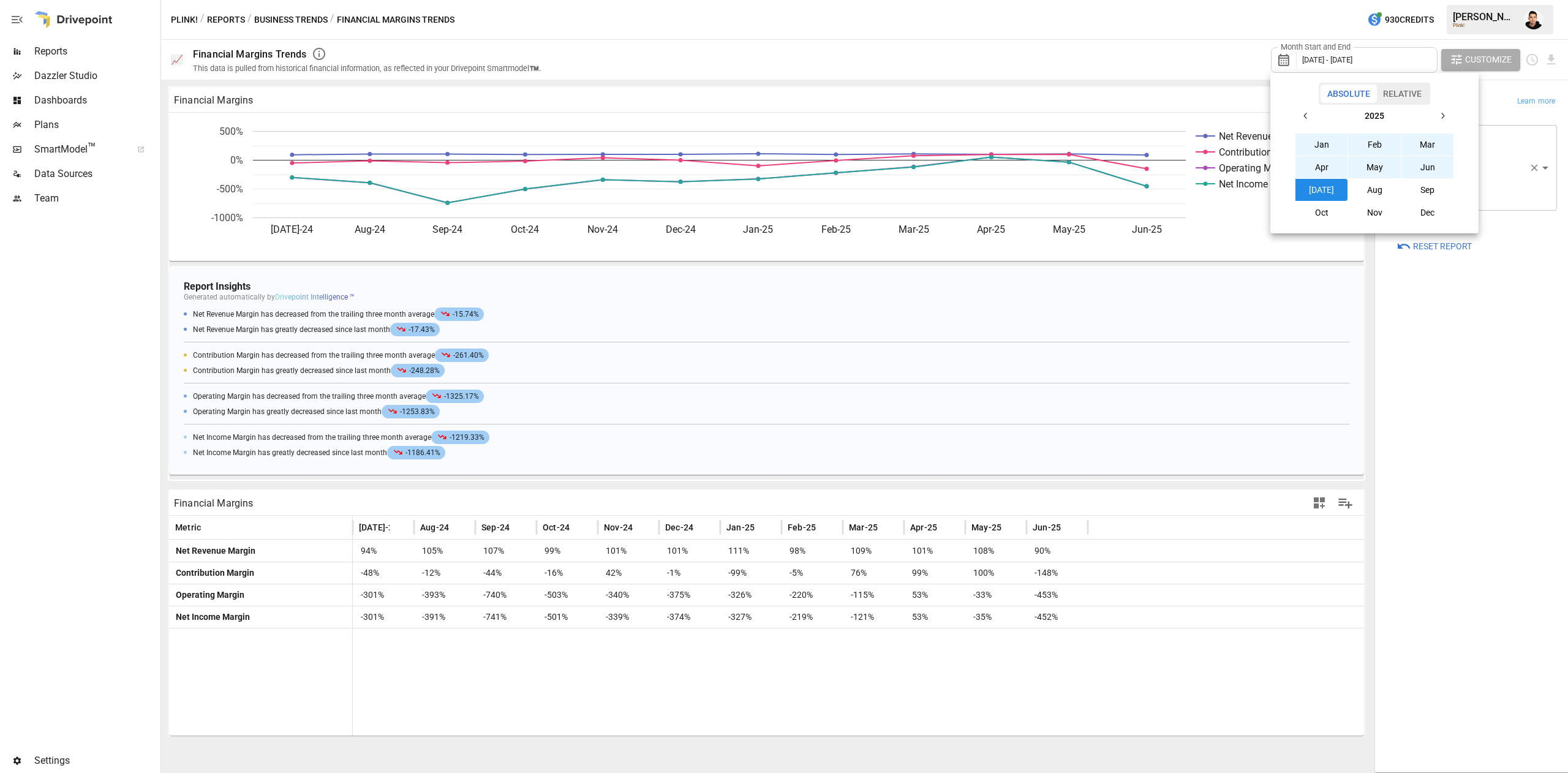
click at [1487, 456] on div at bounding box center [784, 386] width 1568 height 773
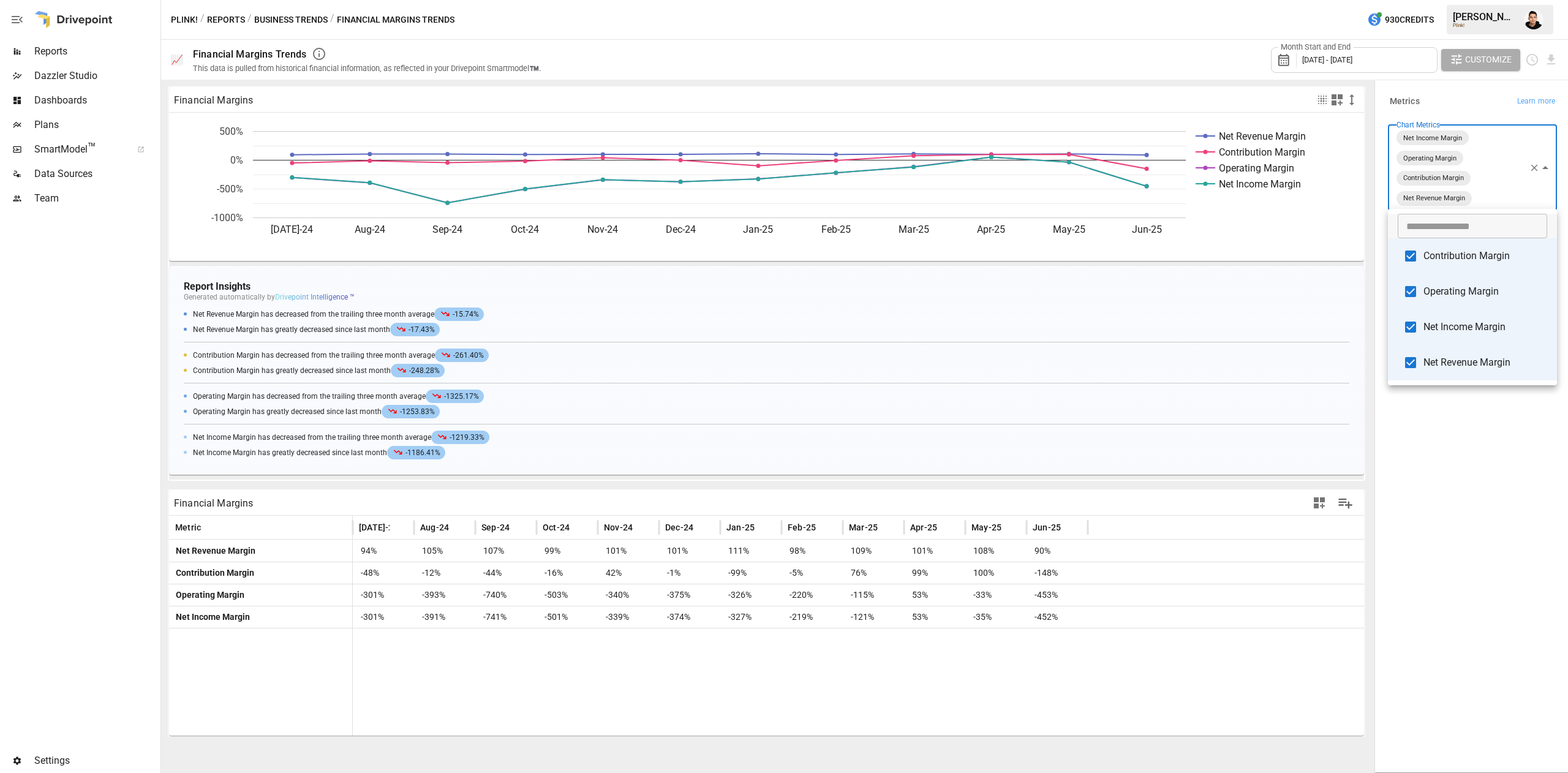
click at [1481, 0] on body "Reports Dazzler Studio Dashboards Plans SmartModel ™ Data Sources Team Settings…" at bounding box center [784, 0] width 1568 height 0
click at [1532, 167] on div at bounding box center [784, 386] width 1568 height 773
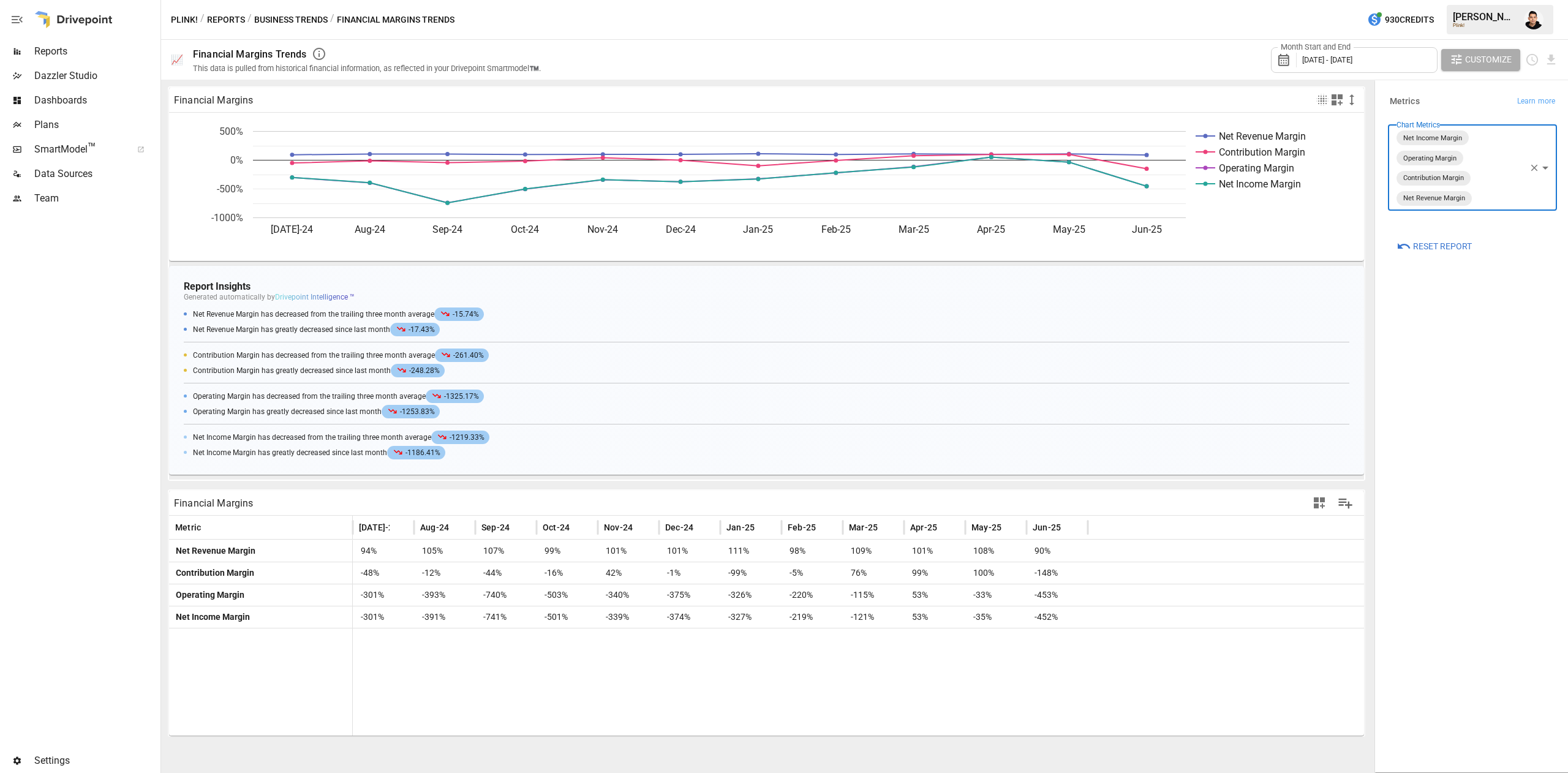
click at [310, 7] on div "Plink! / Reports / Business Trends / Financial Margins Trends 930 Credits [PERS…" at bounding box center [865, 20] width 1407 height 39
click at [299, 14] on div "Plink! / Reports / Business Trends / Financial Margins Trends 930 Credits [PERS…" at bounding box center [865, 20] width 1407 height 39
click at [299, 14] on button "Business Trends" at bounding box center [291, 20] width 73 height 16
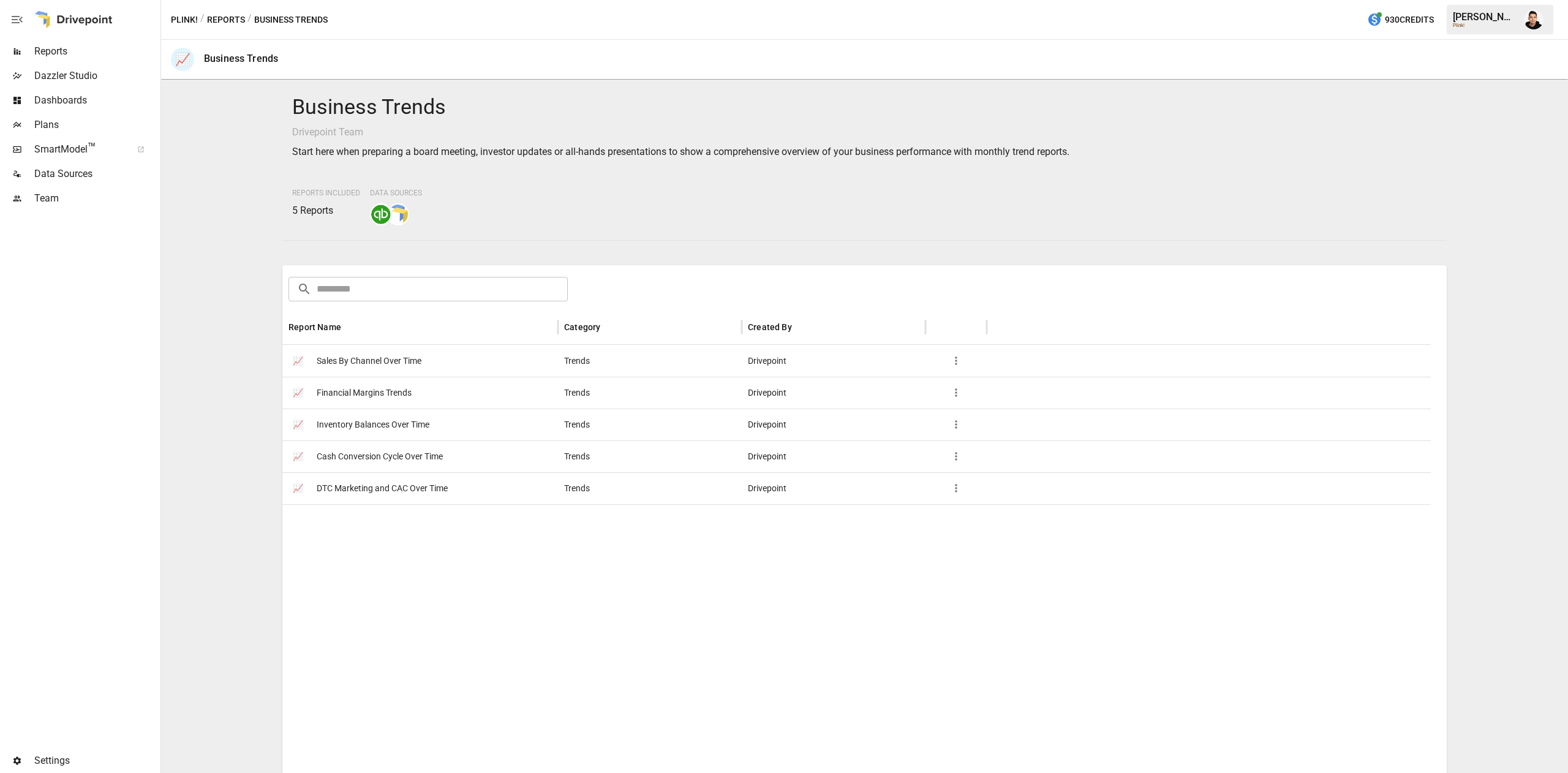
click at [407, 456] on span "Cash Conversion Cycle Over Time" at bounding box center [380, 457] width 126 height 31
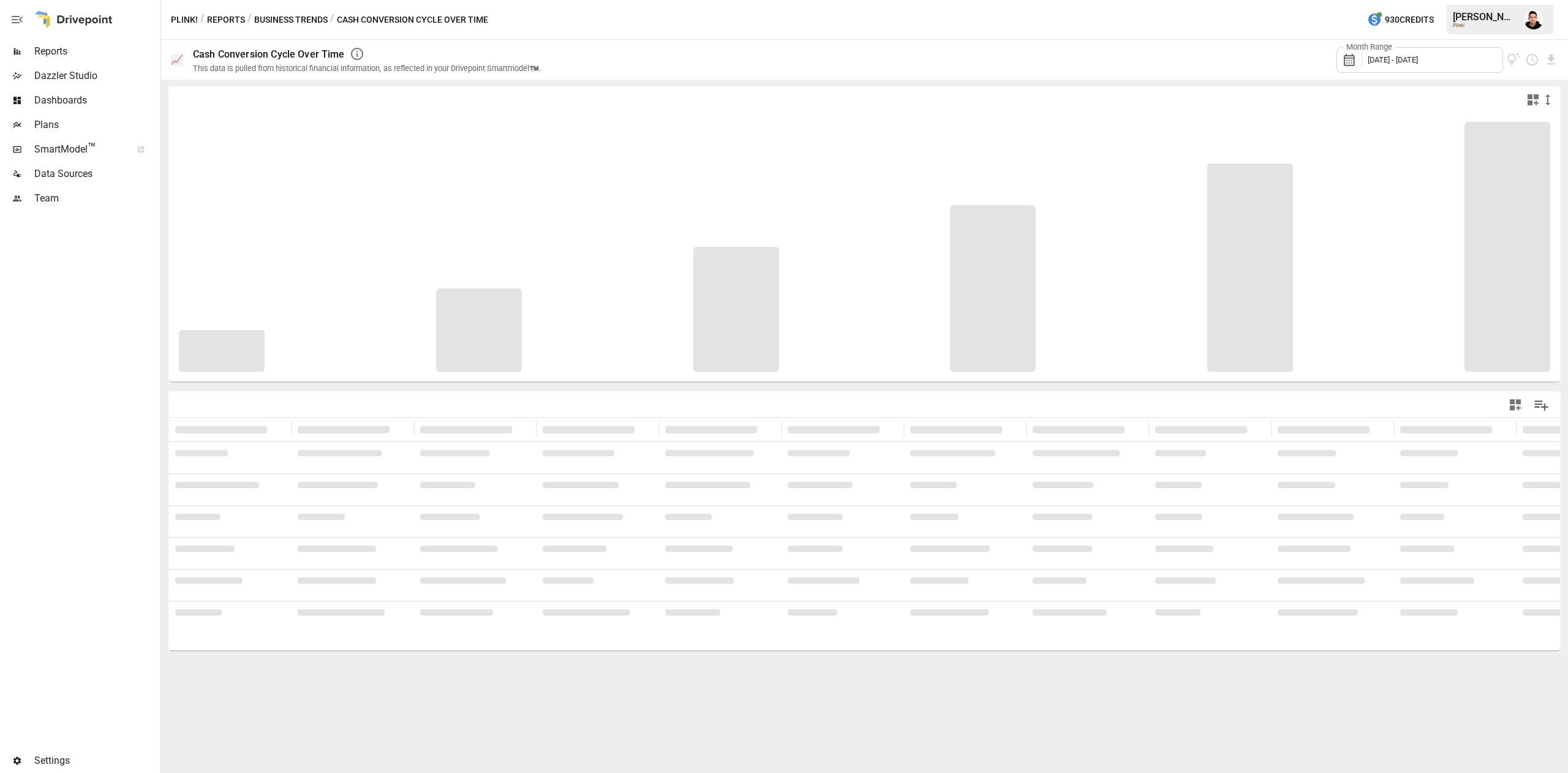
click at [287, 16] on button "Business Trends" at bounding box center [291, 20] width 73 height 16
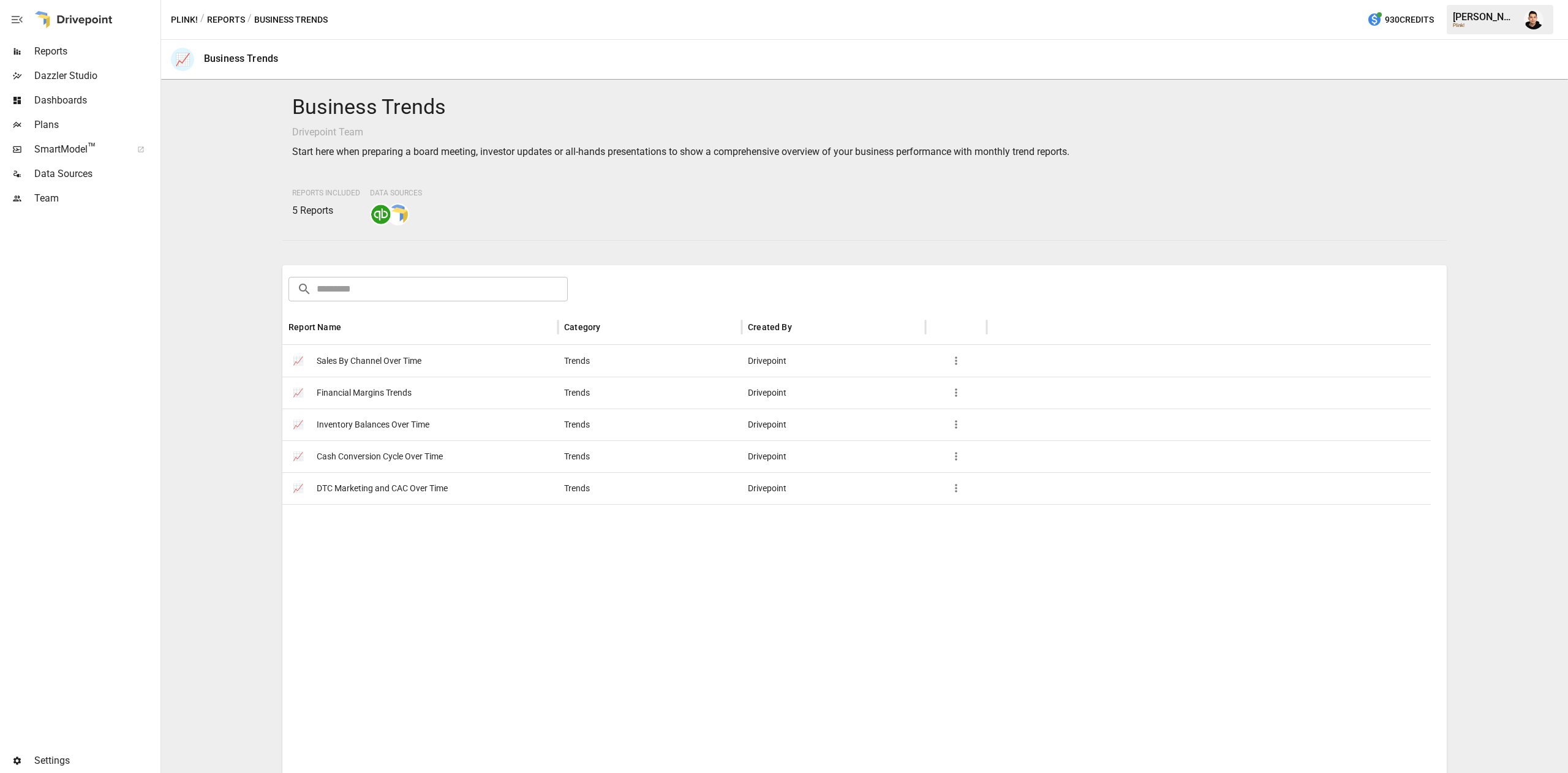
click at [287, 16] on div "/ Business Trends" at bounding box center [288, 20] width 80 height 16
click at [213, 20] on button "Reports" at bounding box center [226, 20] width 38 height 16
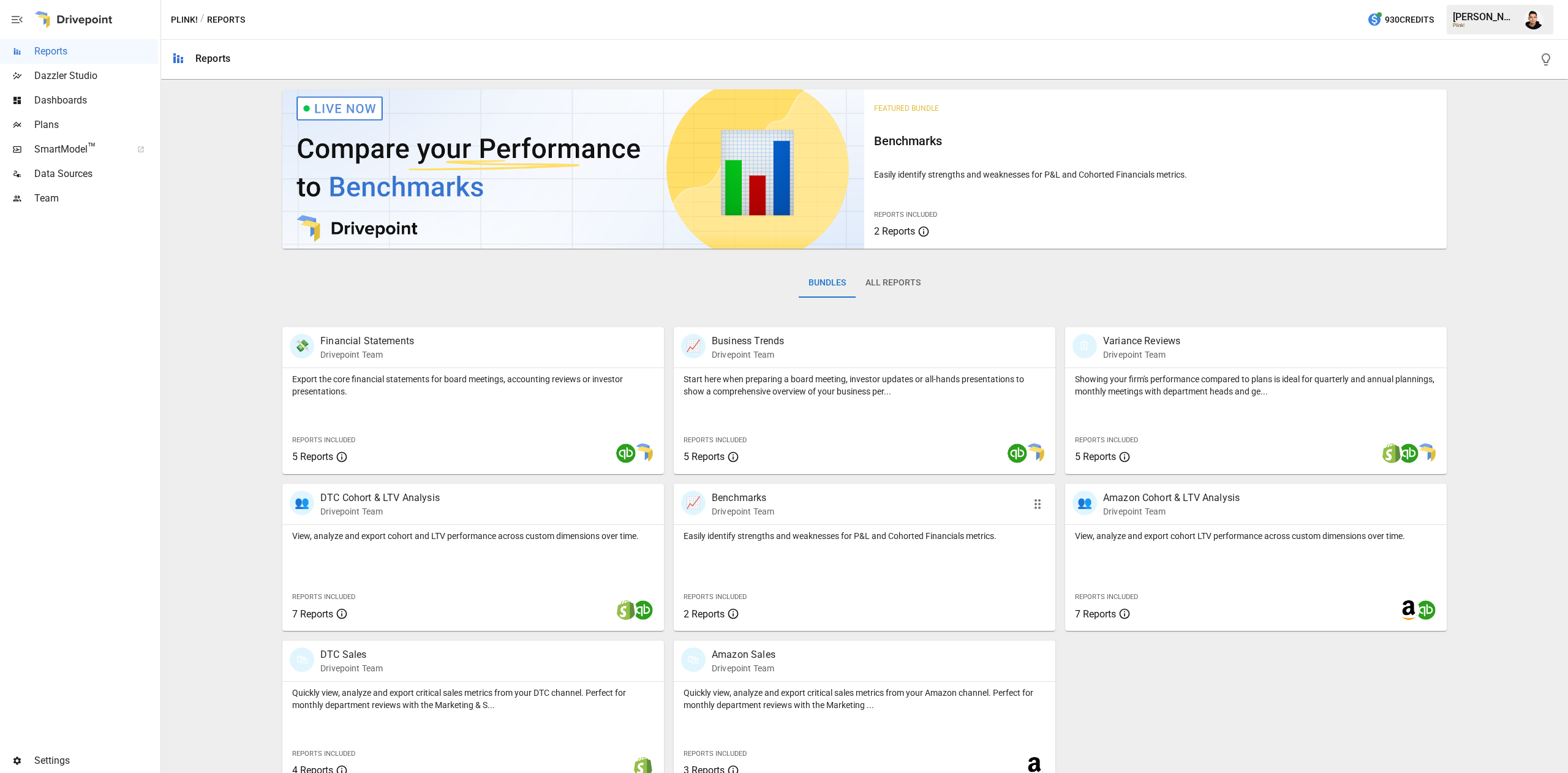
scroll to position [20, 0]
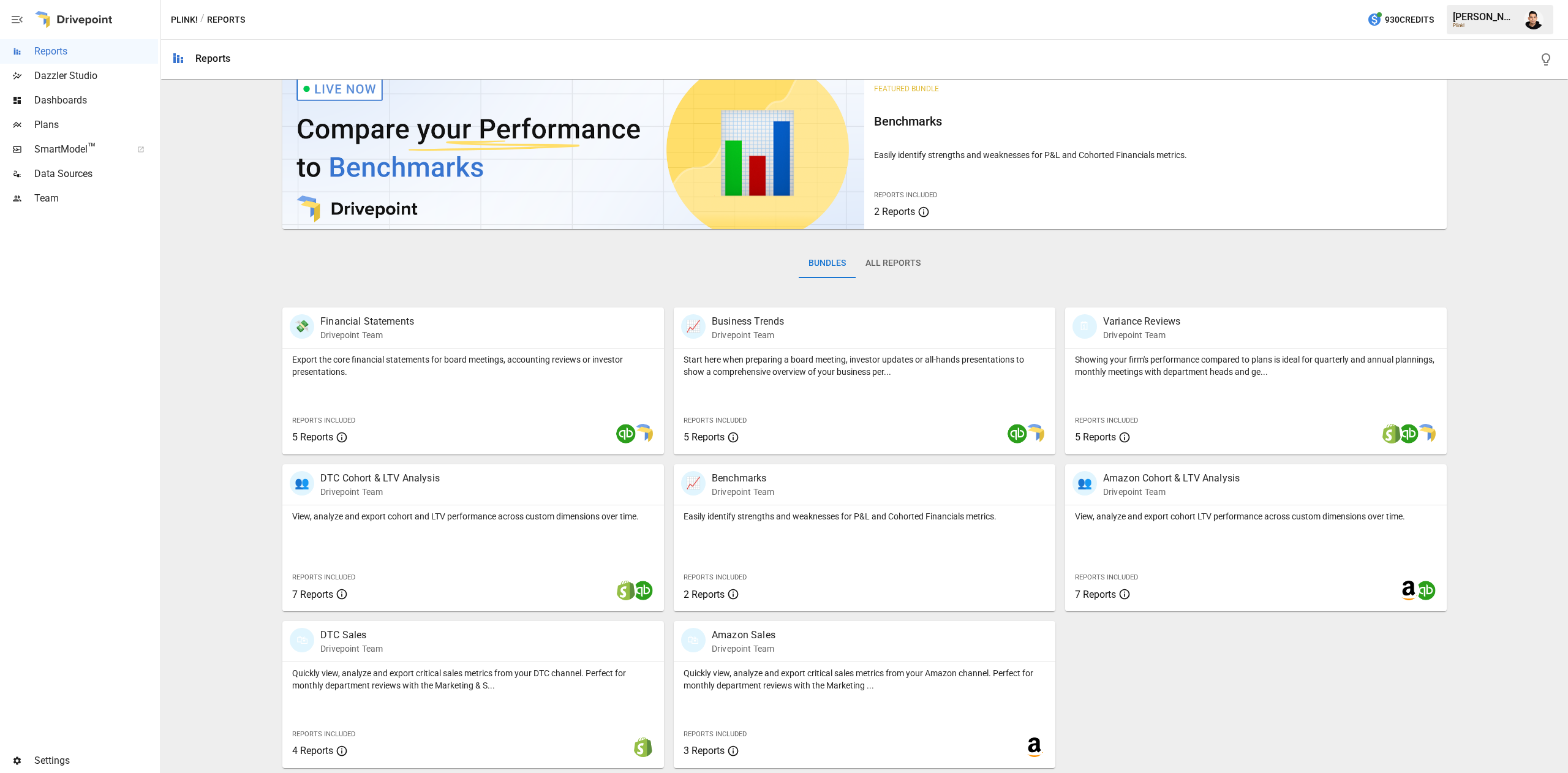
click at [1549, 7] on div at bounding box center [1533, 20] width 34 height 34
click at [1510, 40] on div "Reports" at bounding box center [865, 60] width 1407 height 39
click at [1531, 20] on img "Francisco Sanchez" at bounding box center [1533, 19] width 20 height 20
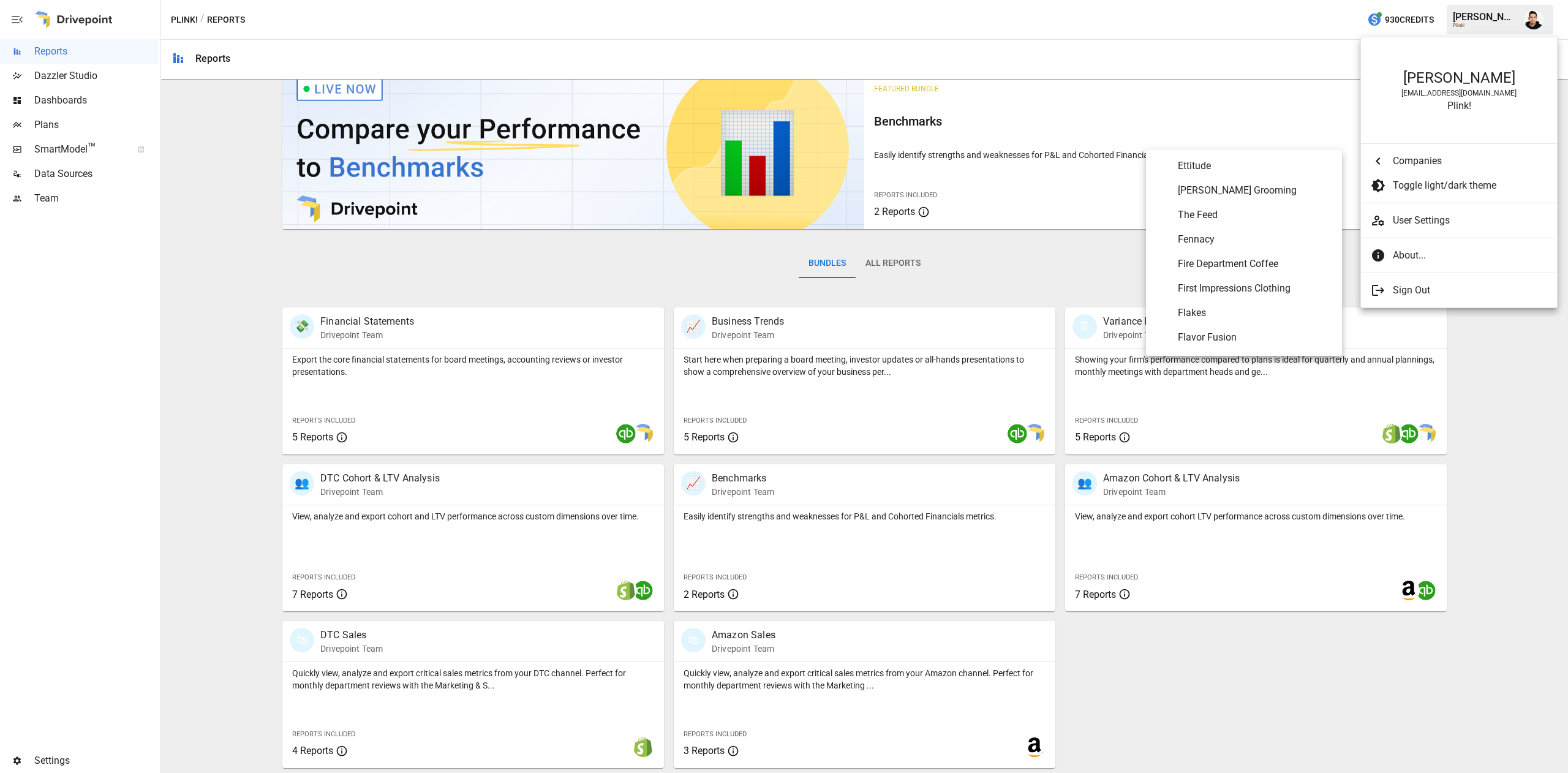
scroll to position [2144, 0]
click at [1245, 265] on Coffee "Fire Department Coffee" at bounding box center [1244, 277] width 196 height 24
